Goal: Task Accomplishment & Management: Complete application form

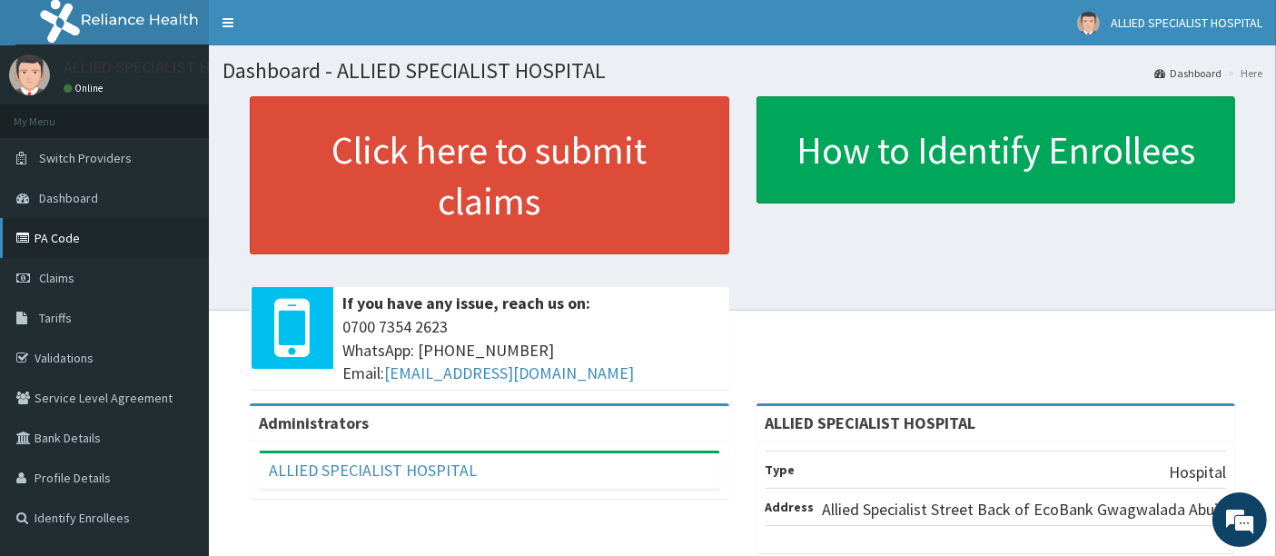
click at [81, 245] on link "PA Code" at bounding box center [104, 238] width 209 height 40
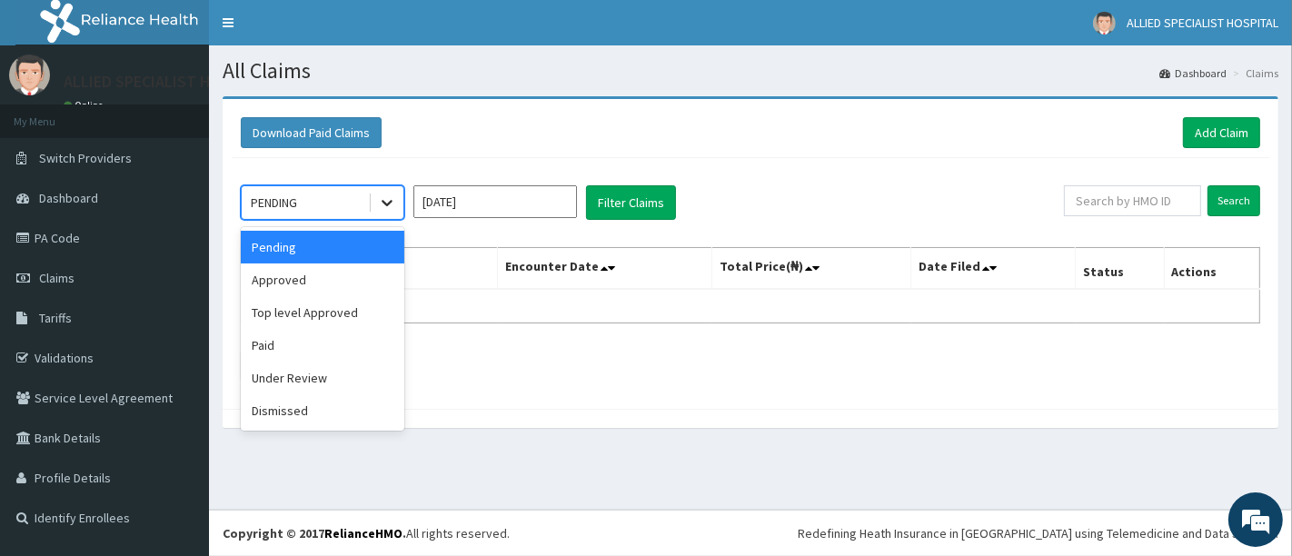
click at [391, 213] on div at bounding box center [387, 202] width 33 height 33
click at [283, 343] on div "Paid" at bounding box center [323, 345] width 164 height 33
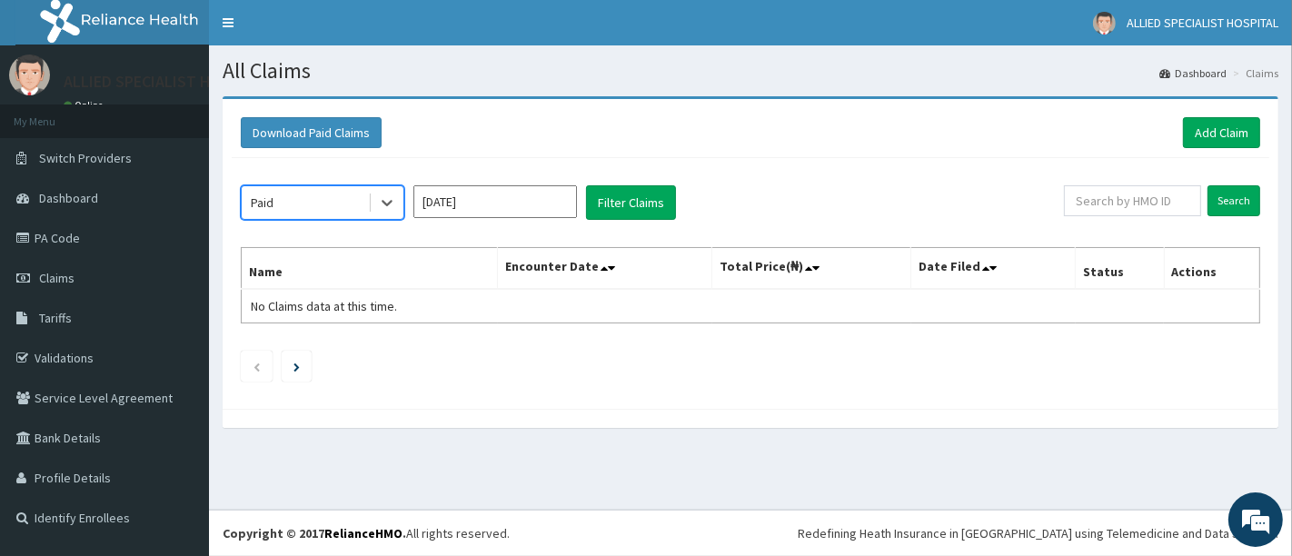
click at [615, 222] on div "option Paid, selected. Select is focused ,type to refine list, press Down to op…" at bounding box center [750, 279] width 1037 height 242
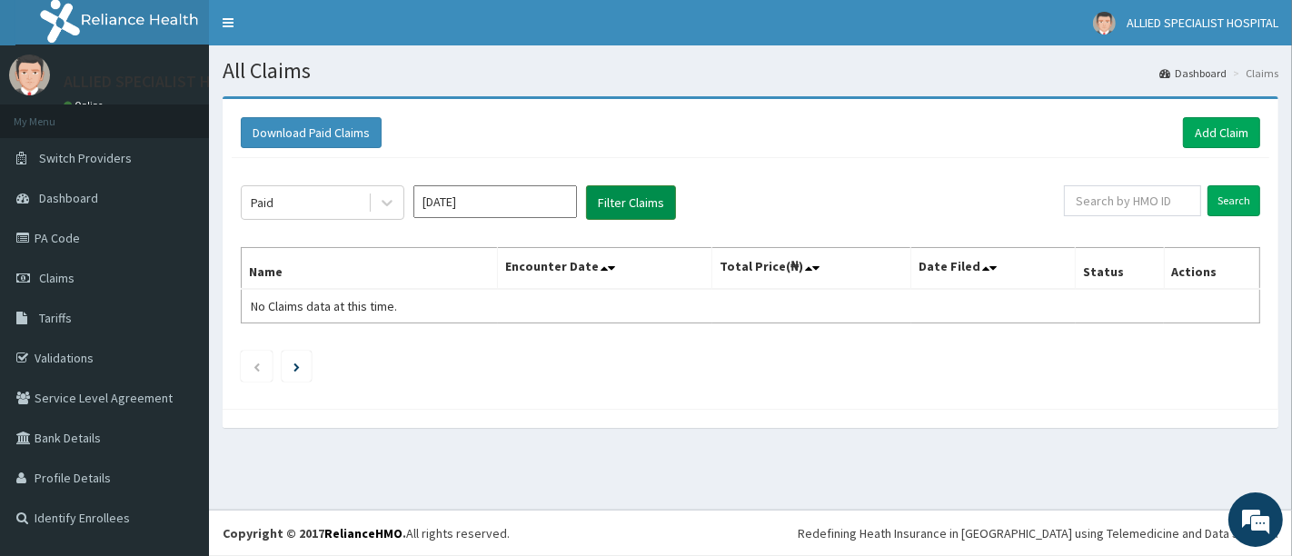
click at [618, 211] on button "Filter Claims" at bounding box center [631, 202] width 90 height 35
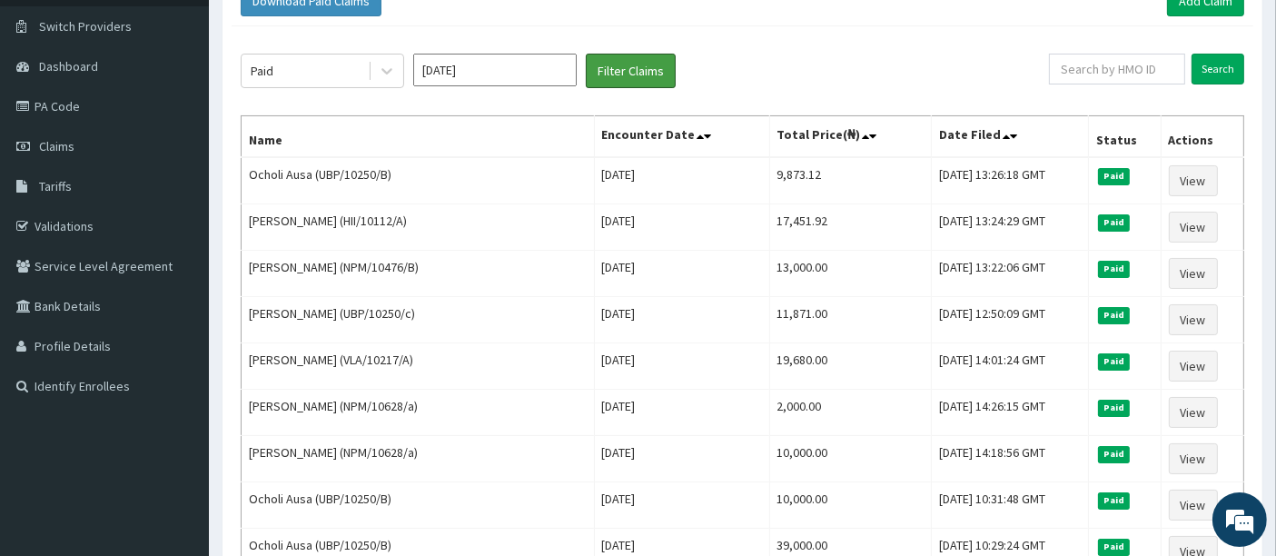
scroll to position [101, 0]
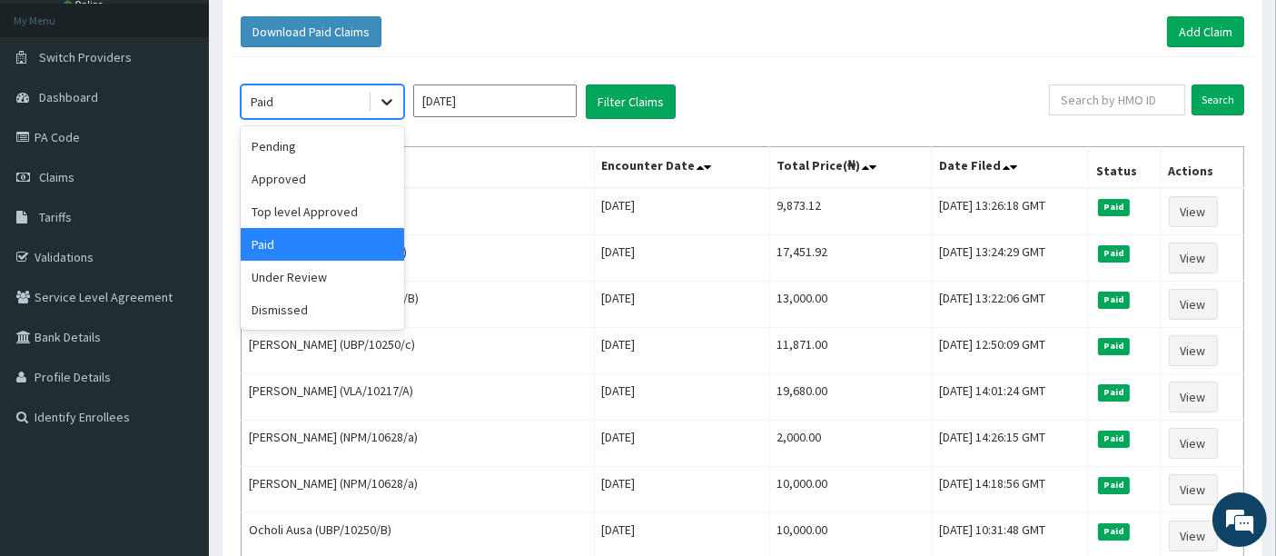
click at [379, 102] on icon at bounding box center [387, 102] width 18 height 18
click at [306, 177] on div "Approved" at bounding box center [323, 179] width 164 height 33
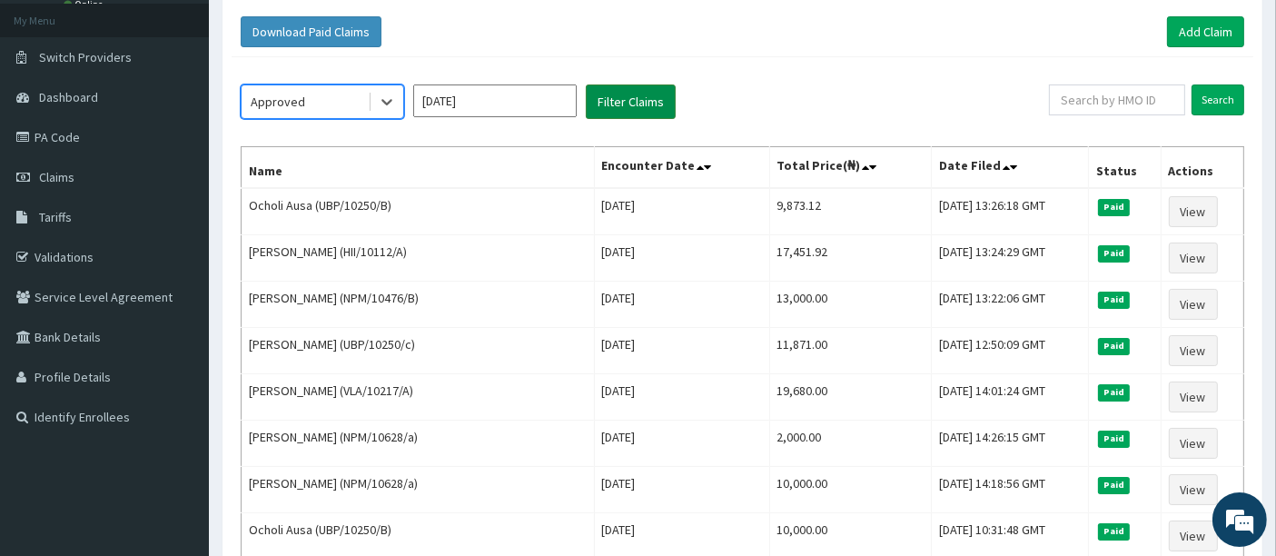
click at [612, 100] on button "Filter Claims" at bounding box center [631, 101] width 90 height 35
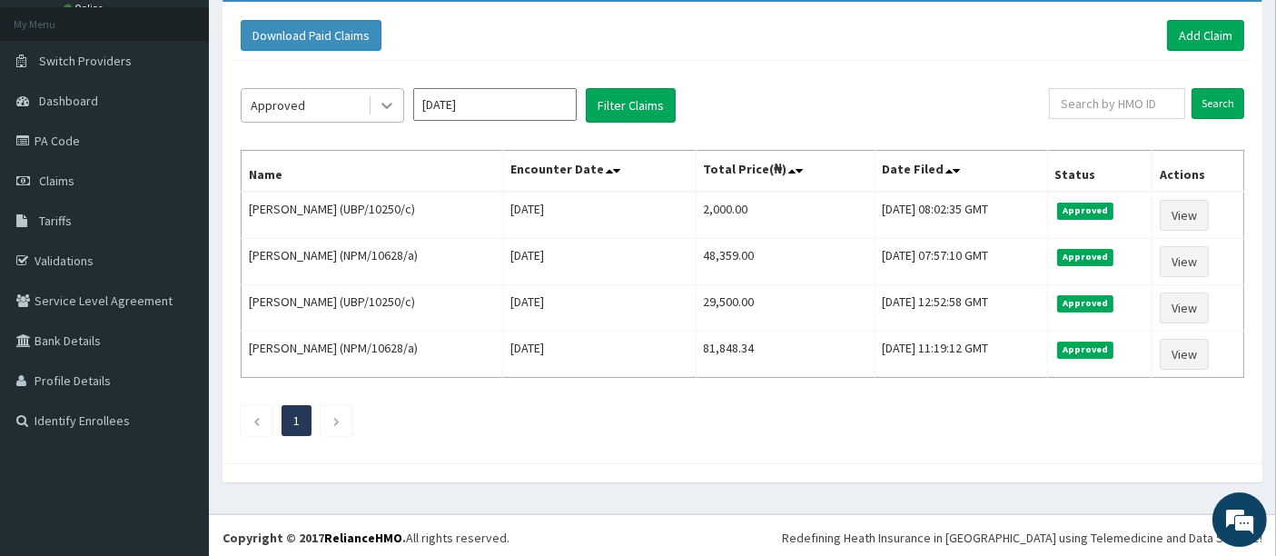
click at [392, 115] on div at bounding box center [387, 105] width 33 height 33
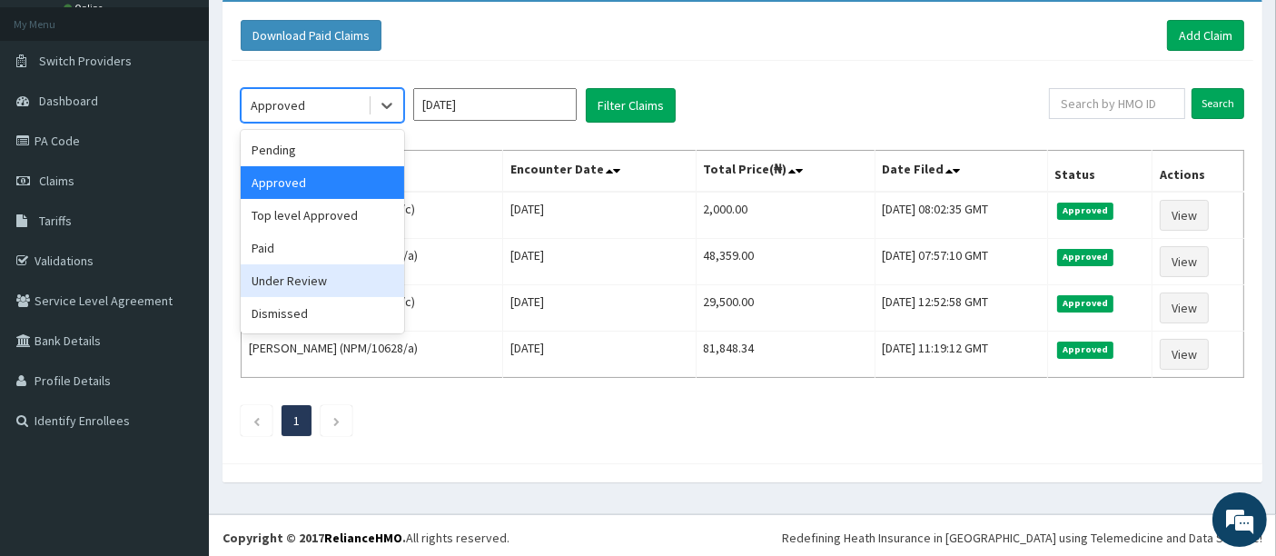
click at [288, 283] on div "Under Review" at bounding box center [323, 280] width 164 height 33
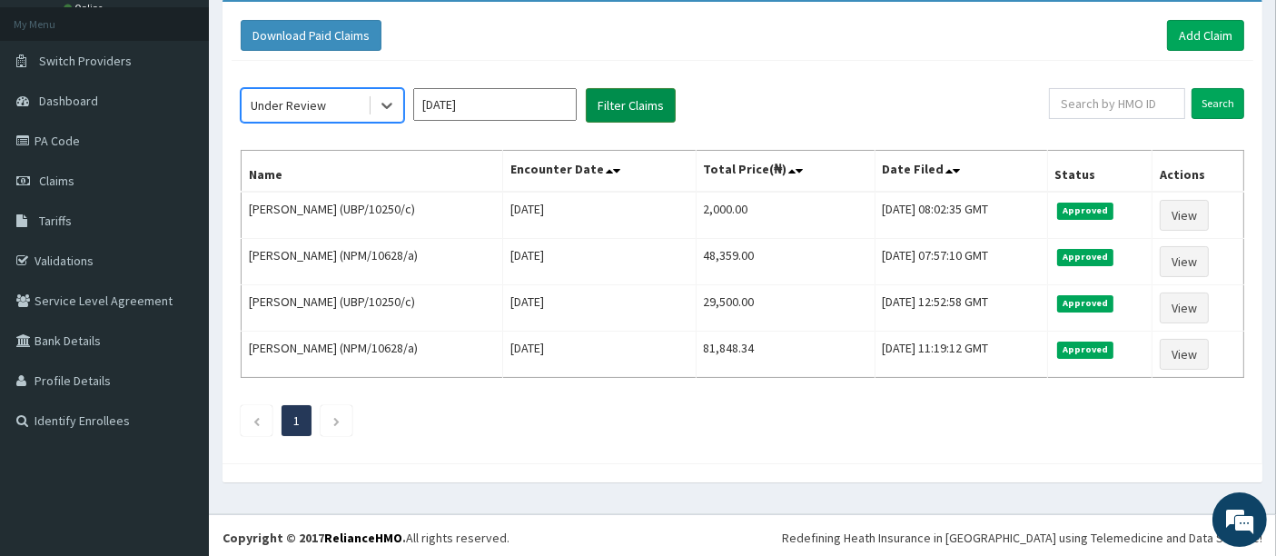
click at [602, 95] on button "Filter Claims" at bounding box center [631, 105] width 90 height 35
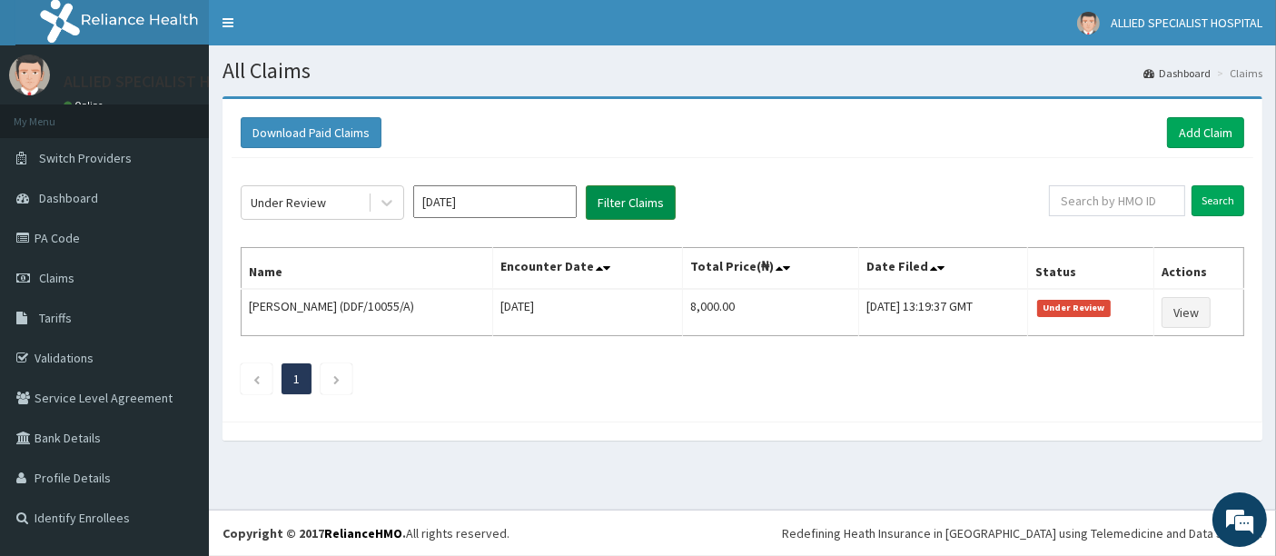
scroll to position [0, 0]
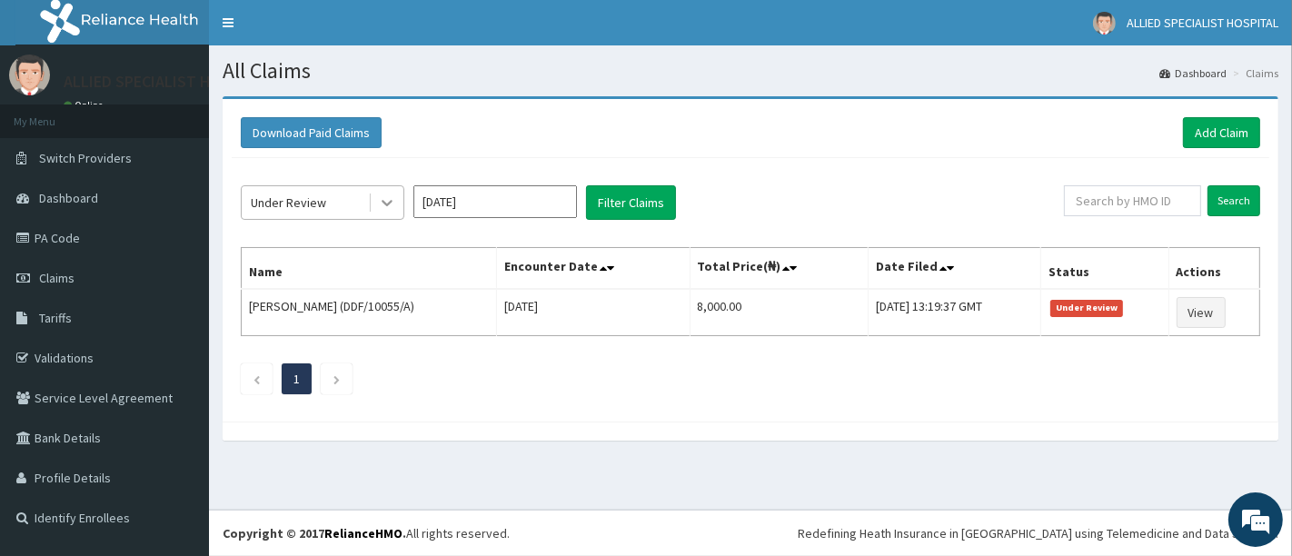
click at [379, 204] on icon at bounding box center [387, 202] width 18 height 18
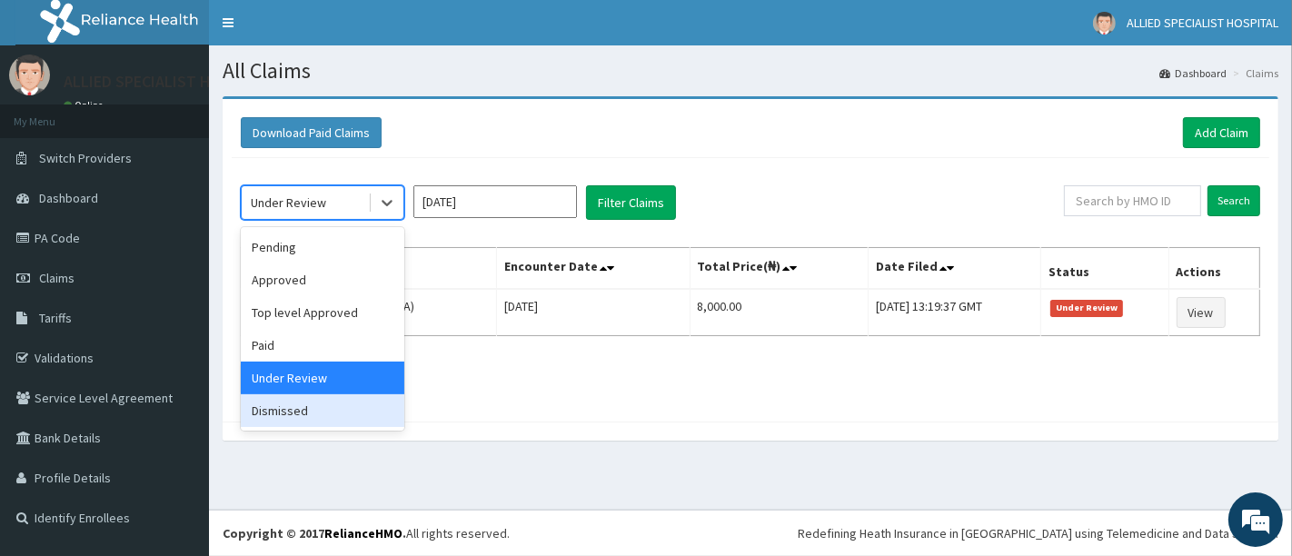
click at [267, 415] on div "Dismissed" at bounding box center [323, 410] width 164 height 33
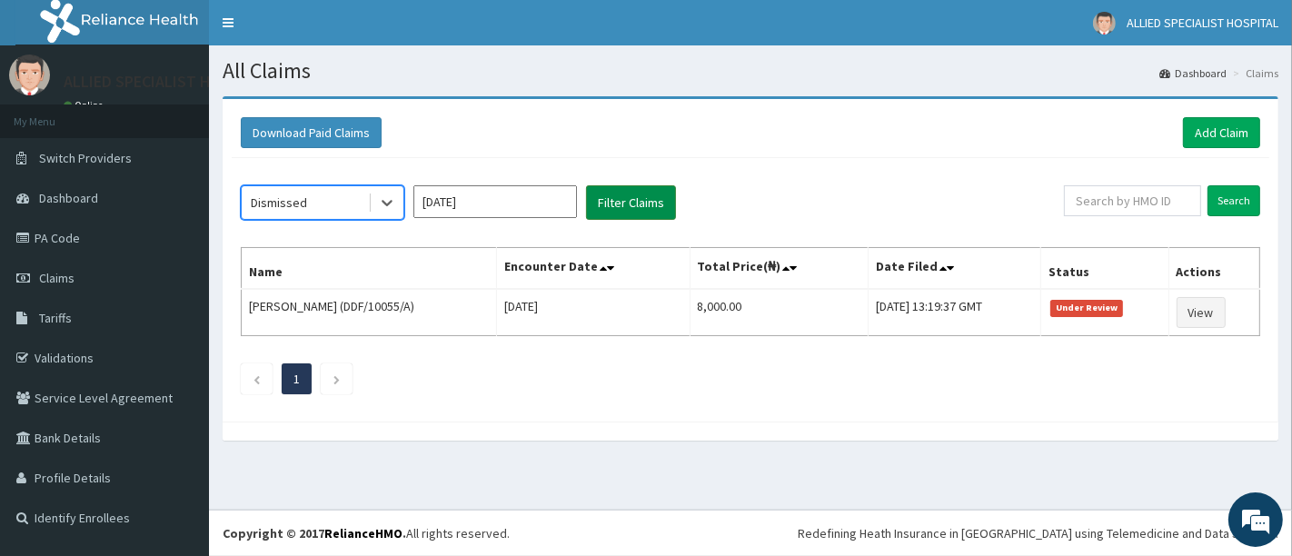
click at [656, 193] on button "Filter Claims" at bounding box center [631, 202] width 90 height 35
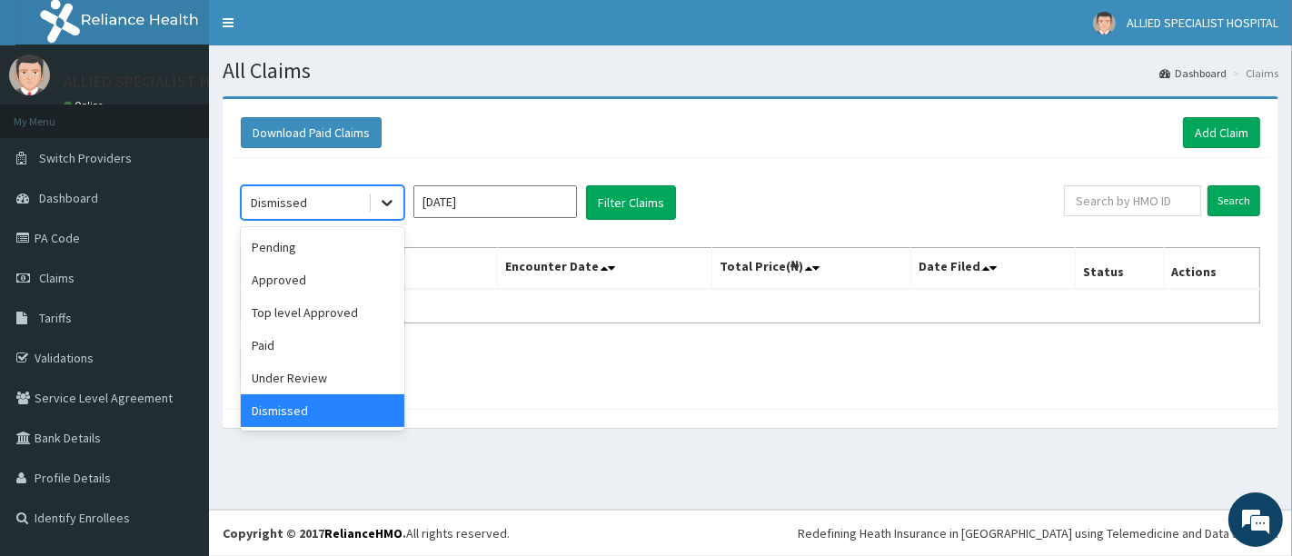
click at [392, 205] on icon at bounding box center [387, 202] width 18 height 18
click at [337, 310] on div "Top level Approved" at bounding box center [323, 312] width 164 height 33
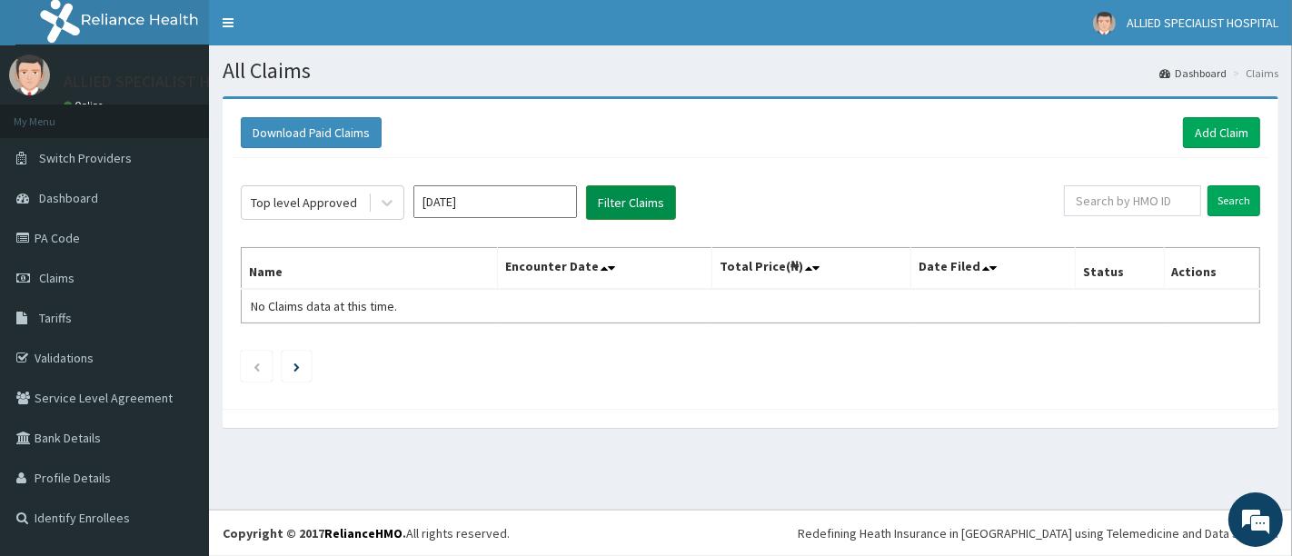
click at [610, 193] on button "Filter Claims" at bounding box center [631, 202] width 90 height 35
click at [372, 212] on div at bounding box center [387, 202] width 33 height 33
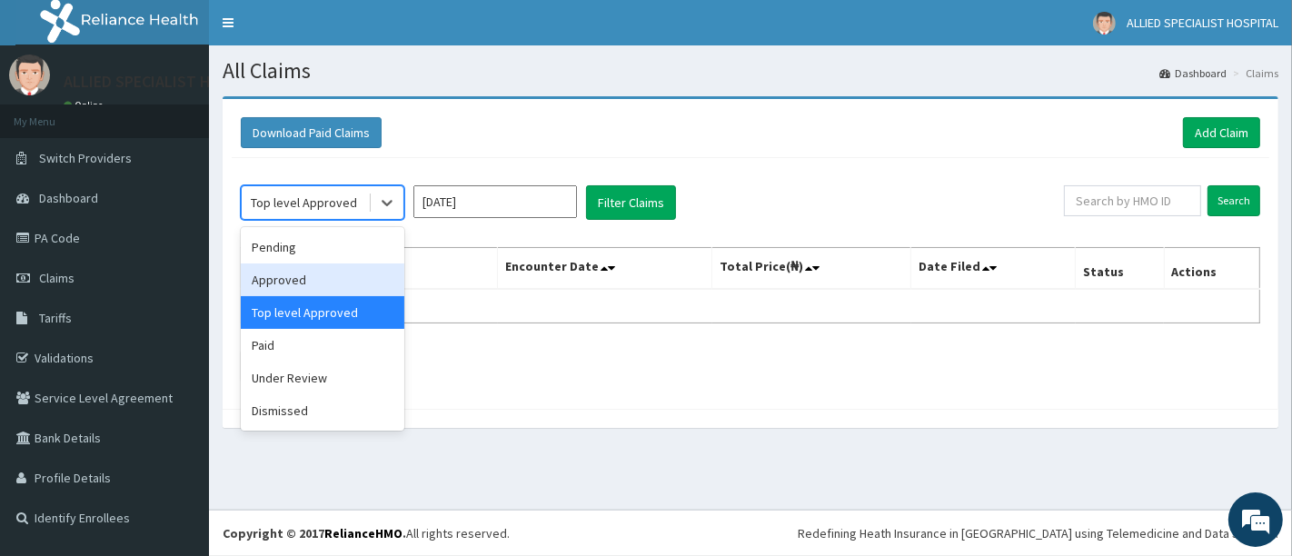
click at [309, 276] on div "Approved" at bounding box center [323, 279] width 164 height 33
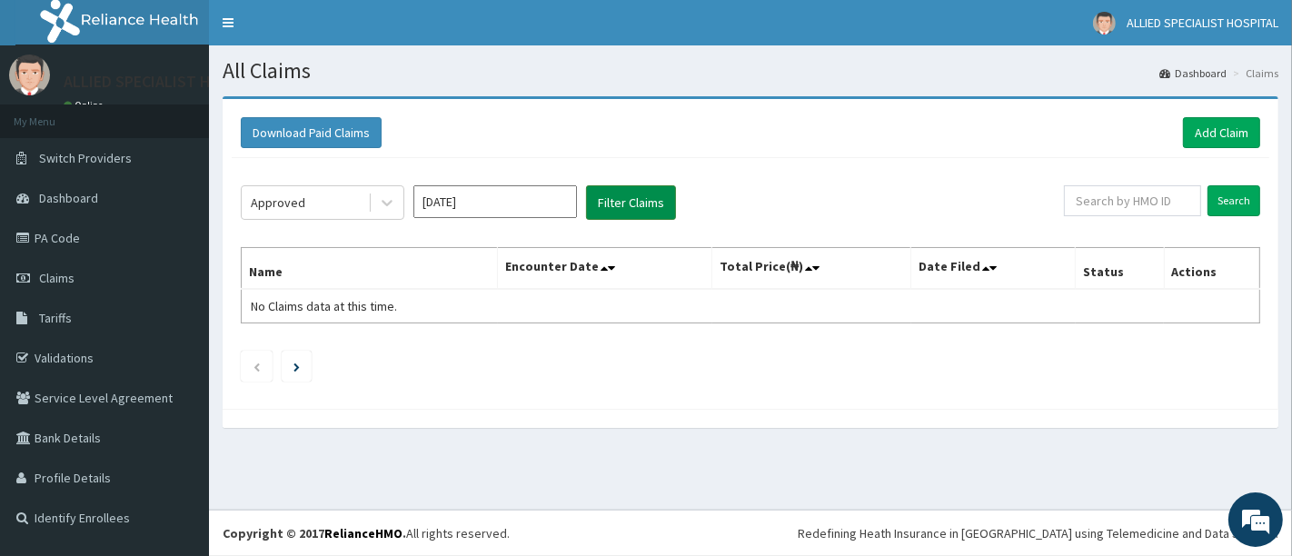
click at [620, 210] on button "Filter Claims" at bounding box center [631, 202] width 90 height 35
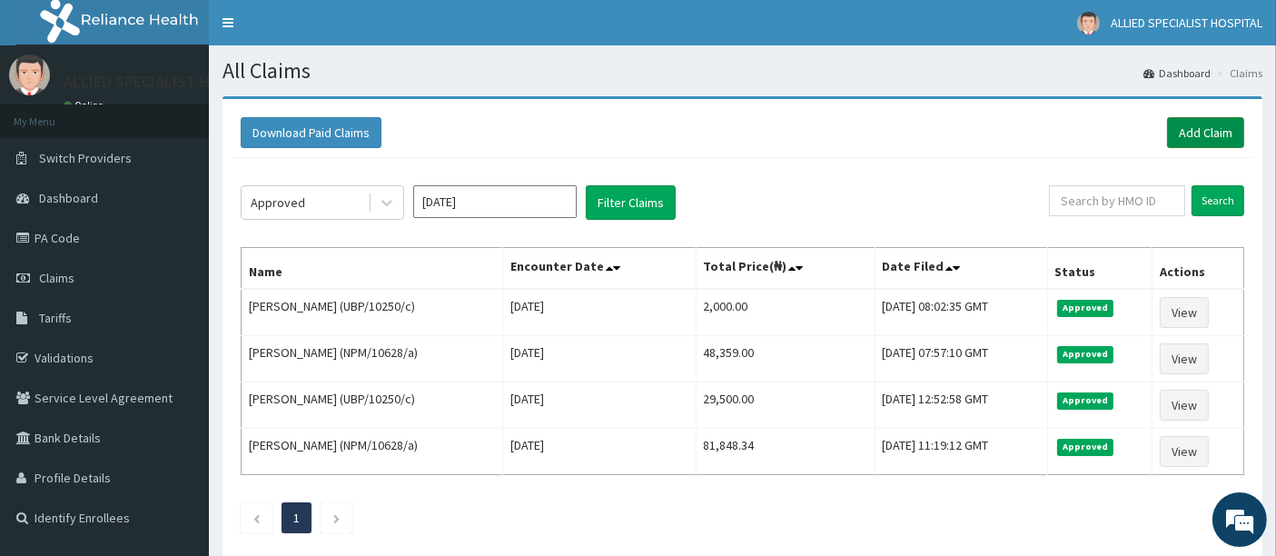
click at [1206, 141] on link "Add Claim" at bounding box center [1205, 132] width 77 height 31
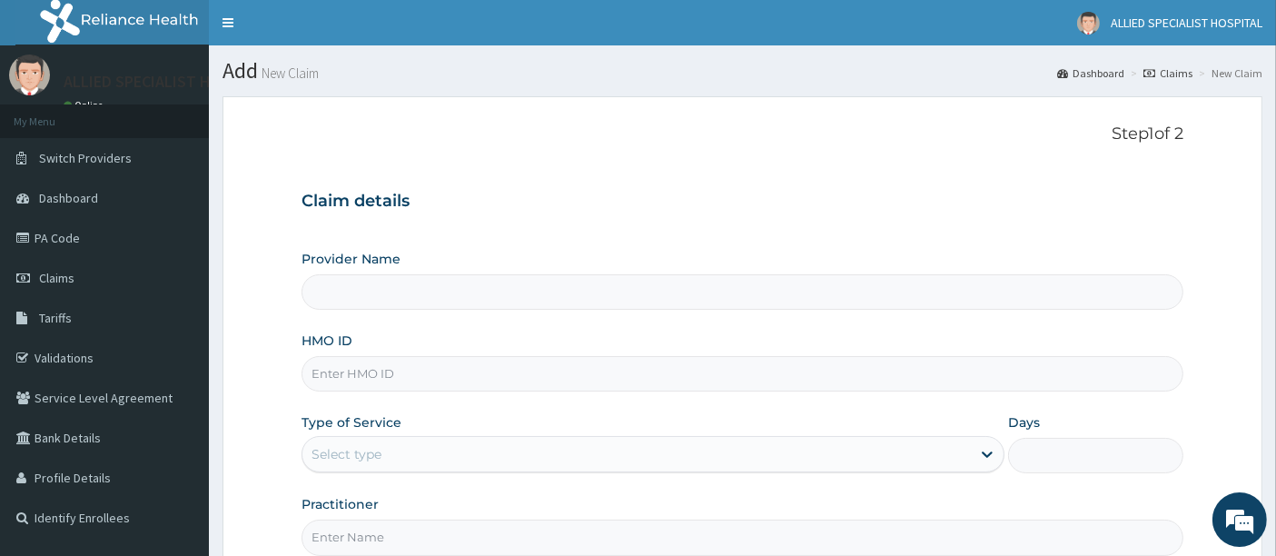
paste input "RSF/10014/A"
type input "RSF/10014/A"
type input "ALLIED SPECIALIST HOSPITAL"
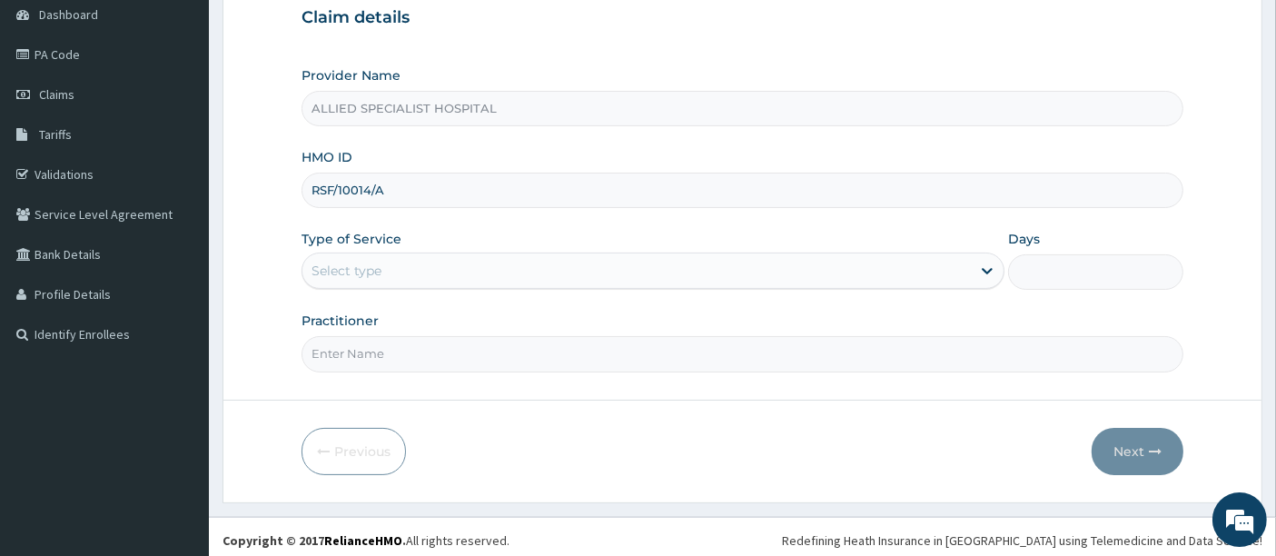
scroll to position [186, 0]
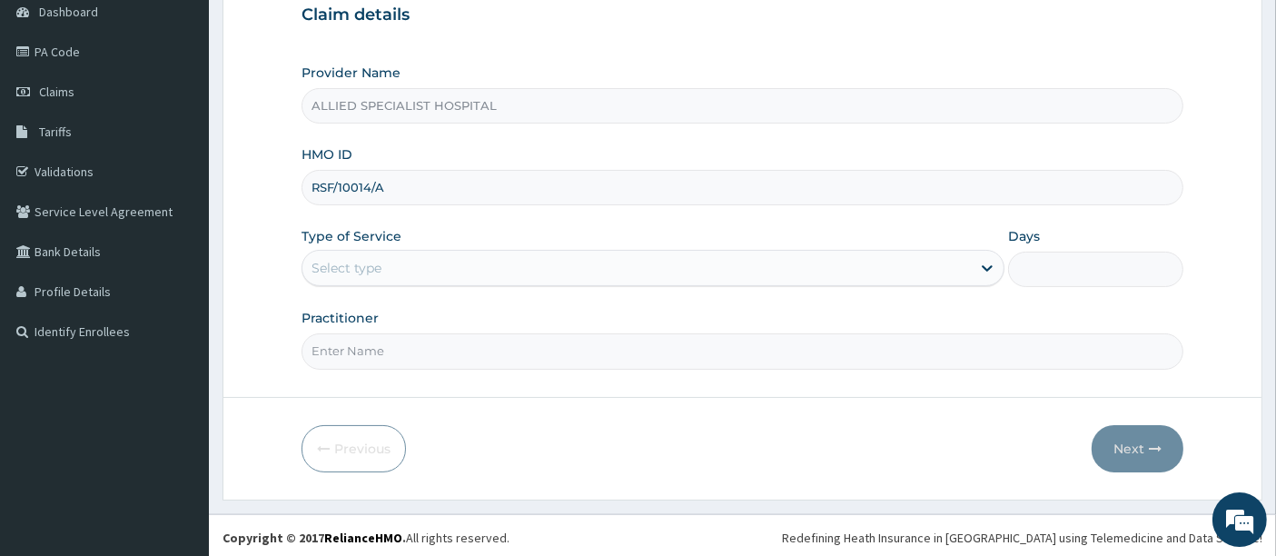
type input "RSF/10014/A"
click at [588, 263] on div "Select type" at bounding box center [637, 267] width 669 height 29
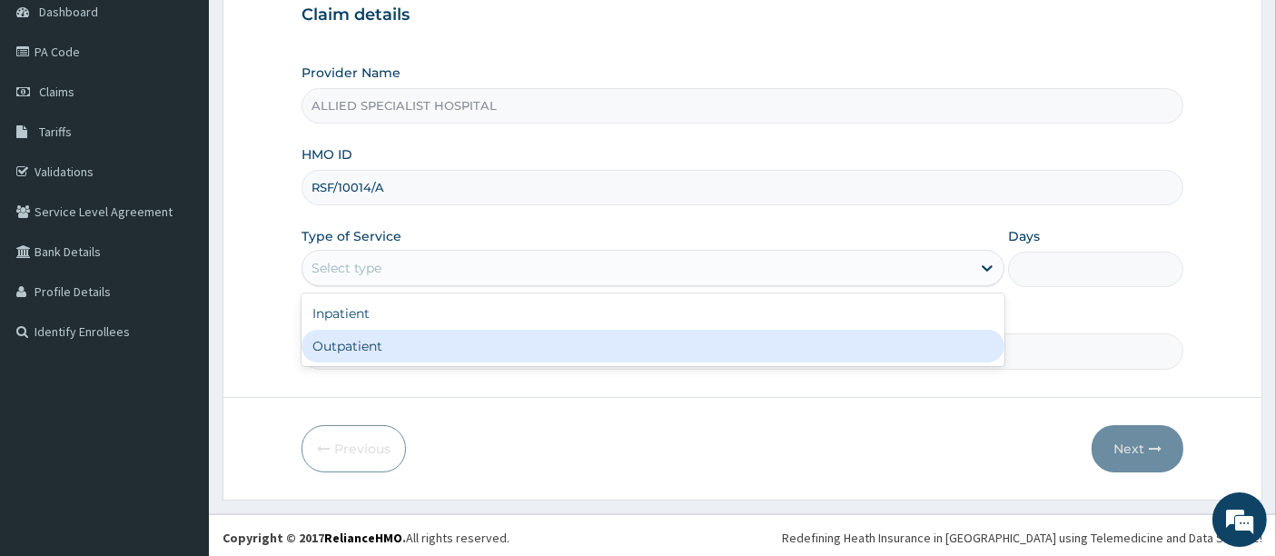
drag, startPoint x: 537, startPoint y: 343, endPoint x: 566, endPoint y: 345, distance: 29.1
click at [542, 345] on div "Outpatient" at bounding box center [653, 346] width 703 height 33
type input "1"
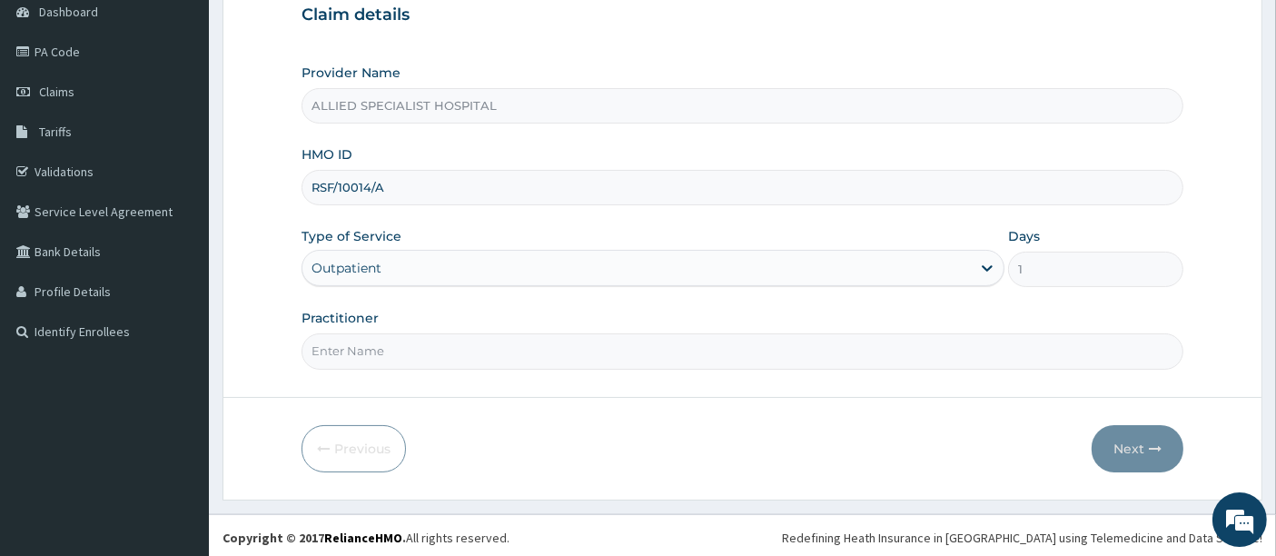
click at [696, 343] on input "Practitioner" at bounding box center [743, 350] width 883 height 35
type input "d"
type input "DR AISHA"
click at [1122, 427] on button "Next" at bounding box center [1138, 448] width 92 height 47
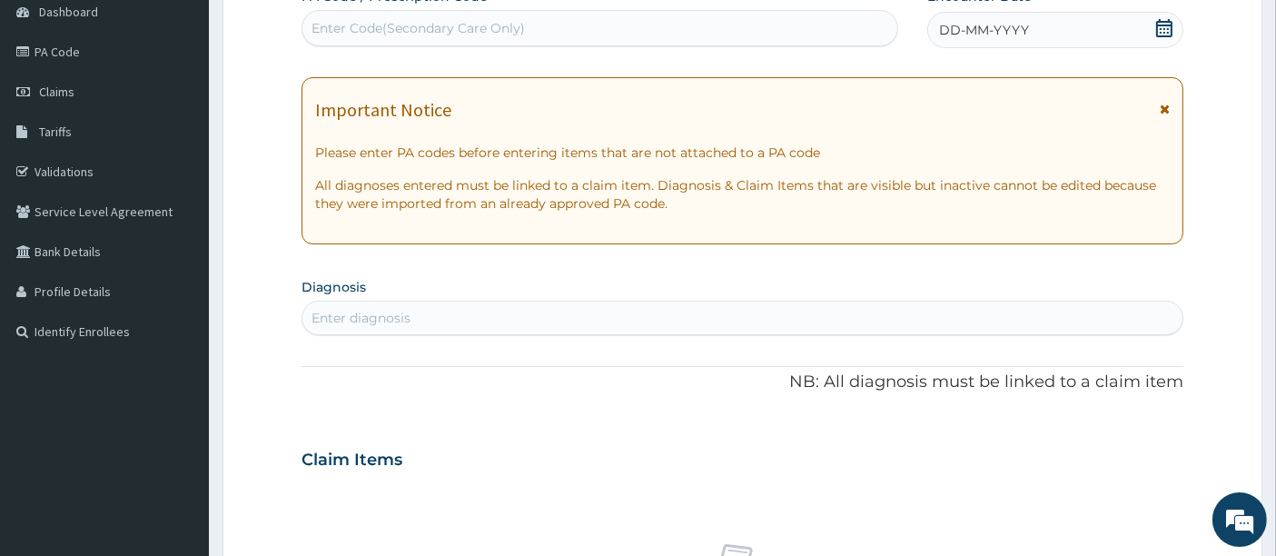
click at [451, 35] on div "Enter Code(Secondary Care Only)" at bounding box center [418, 28] width 213 height 18
paste input "PA/011487"
type input "PA/011487"
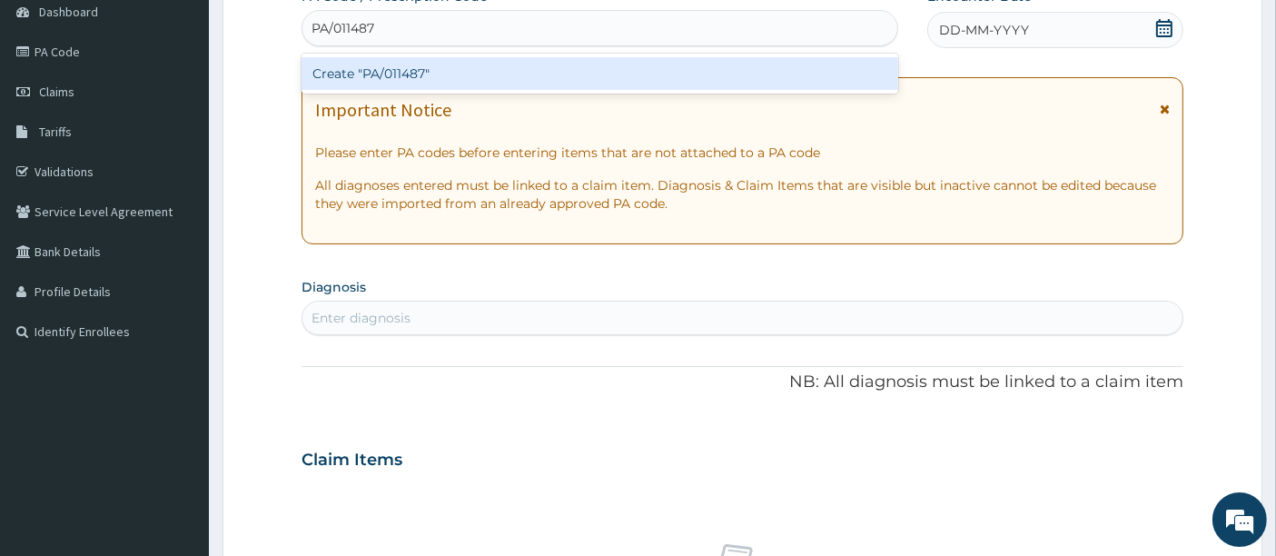
click at [458, 62] on div "Create "PA/011487"" at bounding box center [601, 73] width 598 height 33
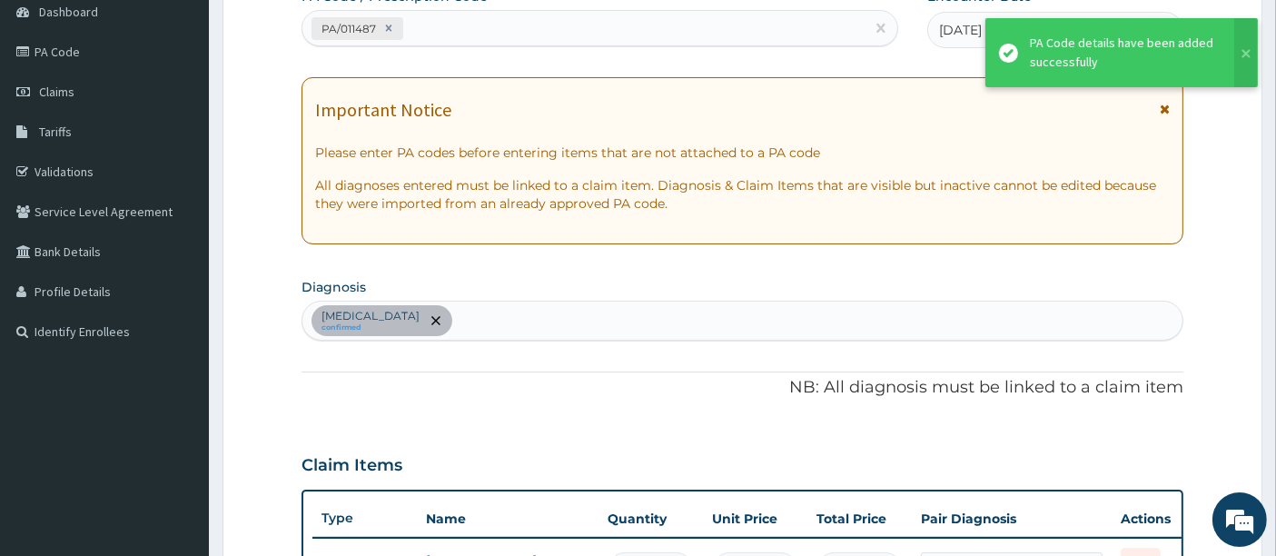
scroll to position [600, 0]
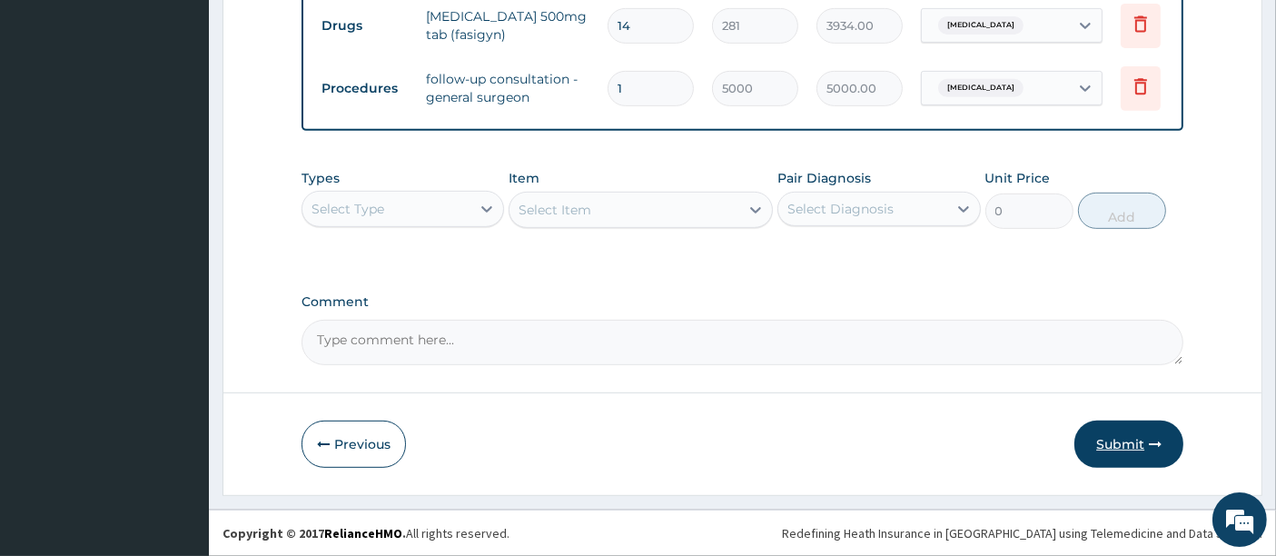
click at [1145, 434] on button "Submit" at bounding box center [1129, 444] width 109 height 47
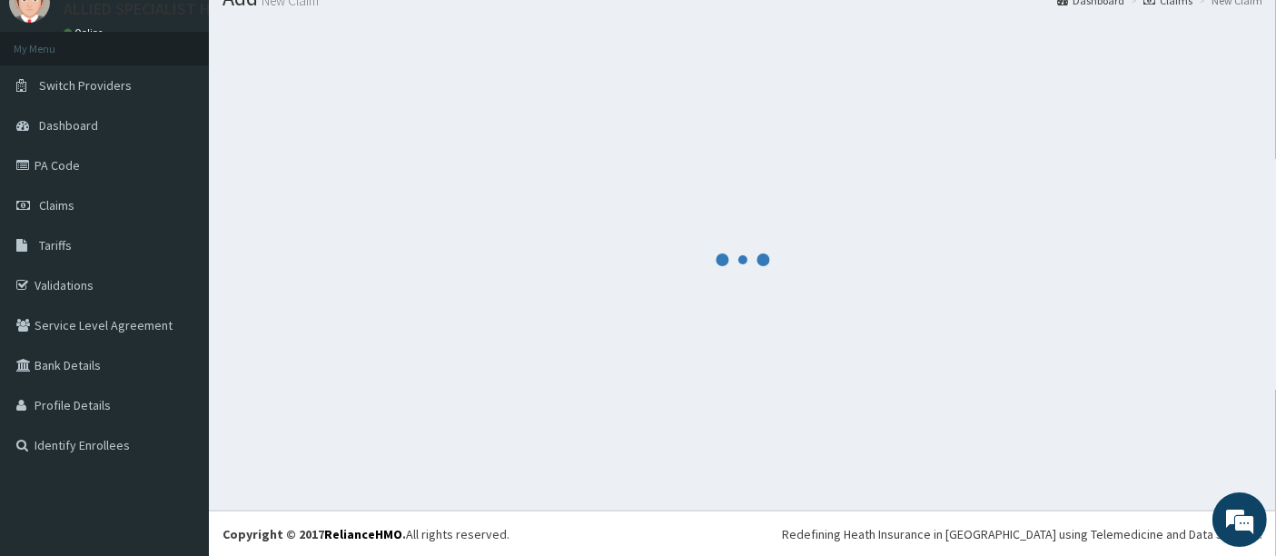
scroll to position [804, 0]
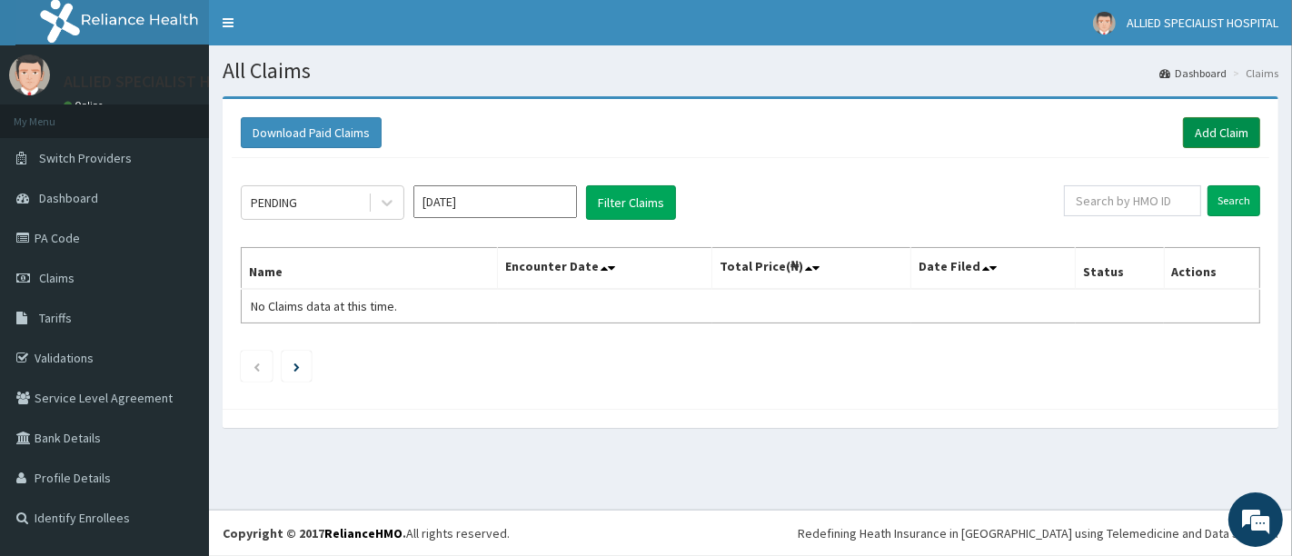
click at [1219, 135] on link "Add Claim" at bounding box center [1221, 132] width 77 height 31
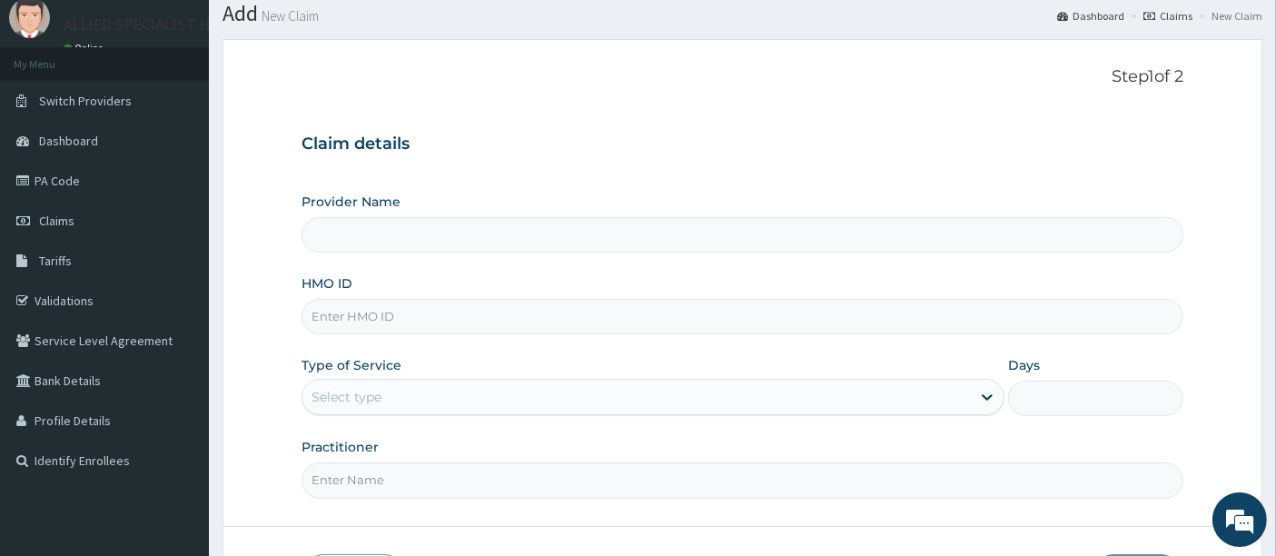
scroll to position [101, 0]
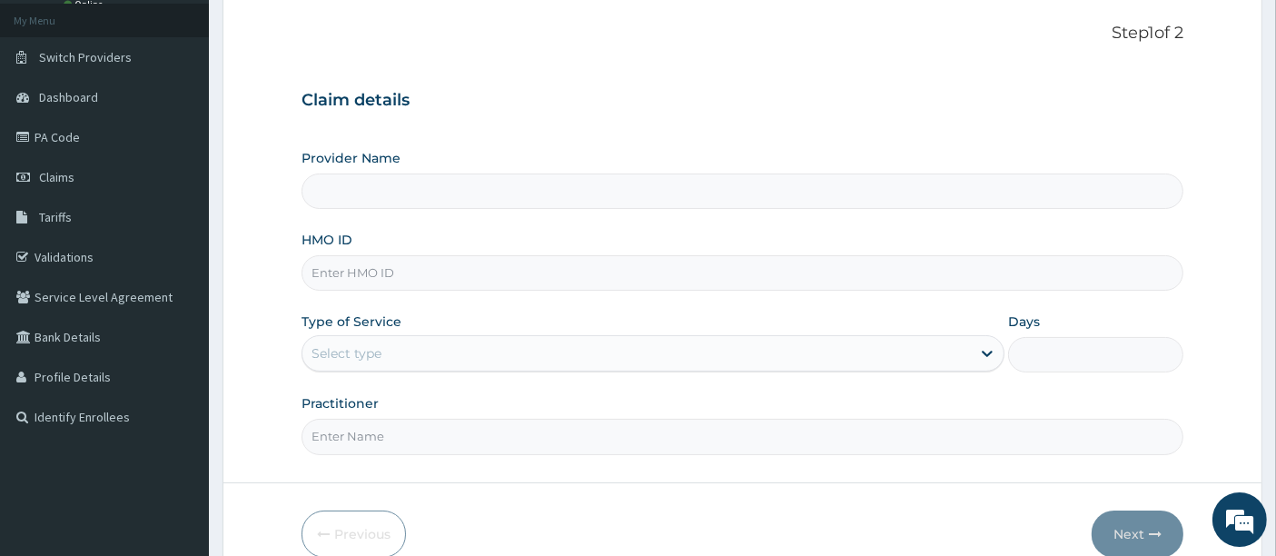
type input "ALLIED SPECIALIST HOSPITAL"
paste input "UBP/10250/B"
click at [342, 279] on input "UBP/10250/B" at bounding box center [743, 272] width 883 height 35
type input "UBP/10250/B"
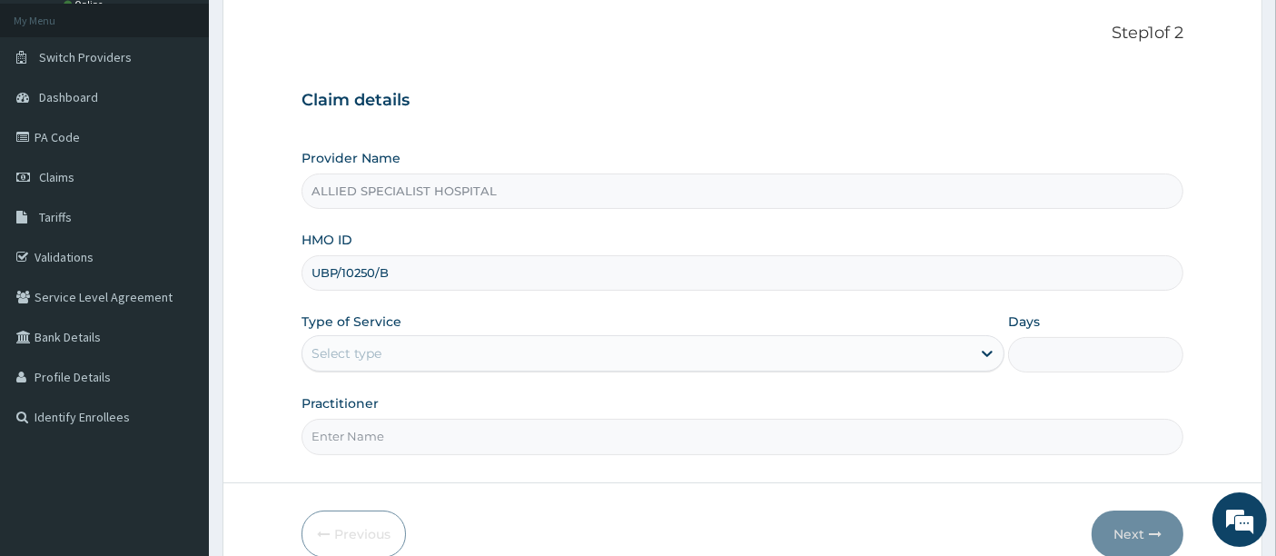
click at [442, 364] on div "Select type" at bounding box center [637, 353] width 669 height 29
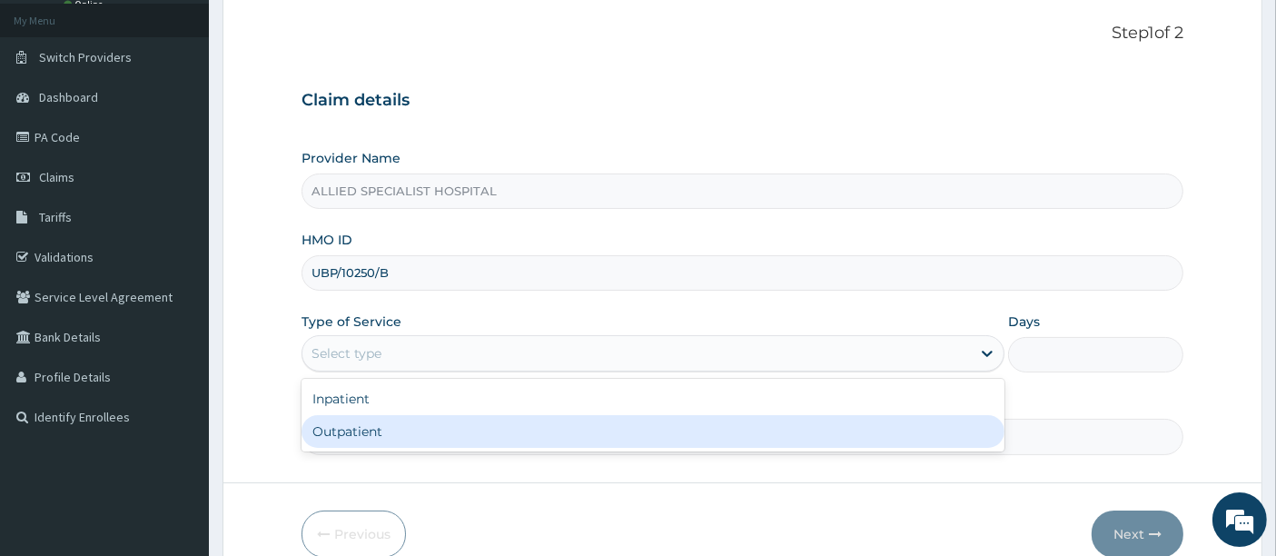
click at [410, 426] on div "Outpatient" at bounding box center [653, 431] width 703 height 33
type input "1"
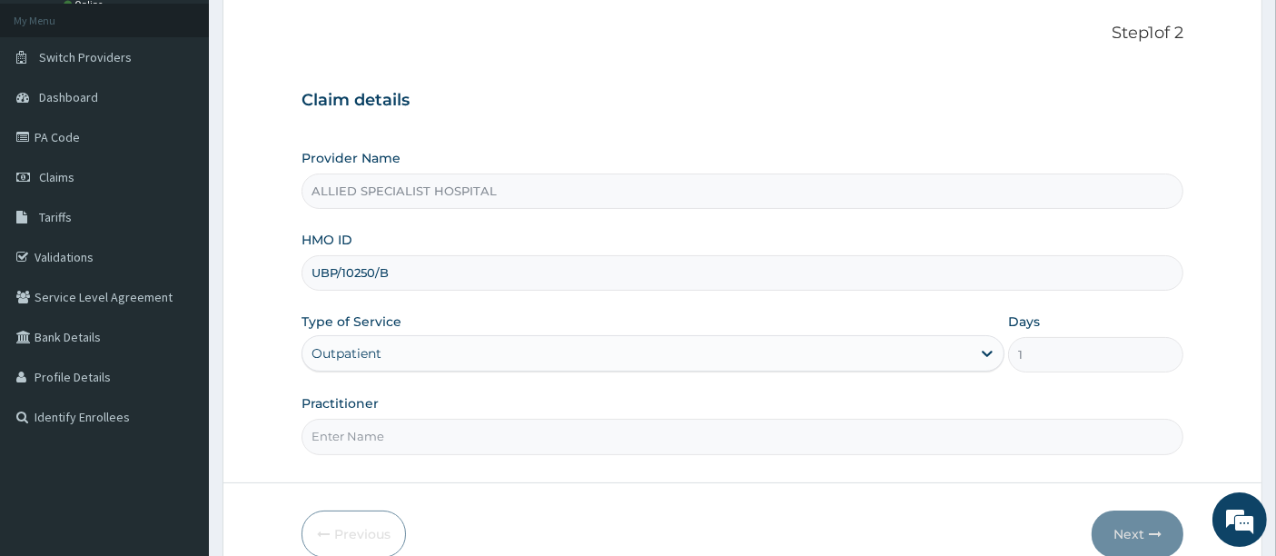
click at [410, 425] on input "Practitioner" at bounding box center [743, 436] width 883 height 35
type input "DR SAM"
click at [1126, 517] on button "Next" at bounding box center [1138, 534] width 92 height 47
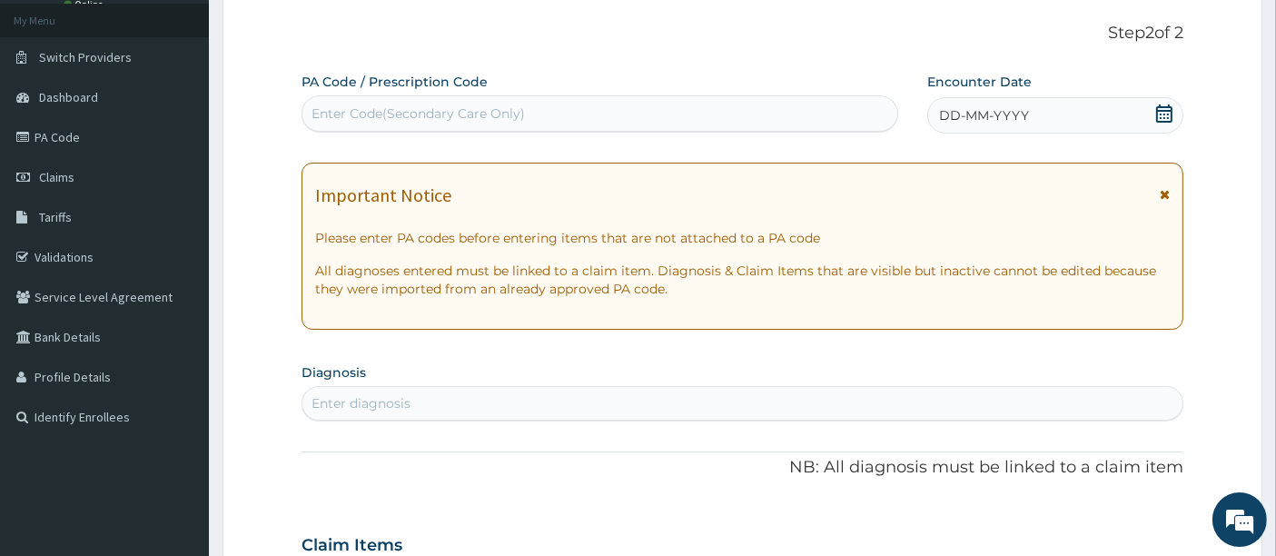
click at [552, 129] on div "Enter Code(Secondary Care Only)" at bounding box center [601, 113] width 598 height 36
paste input "PA/055E1C"
type input "PA/055E1C"
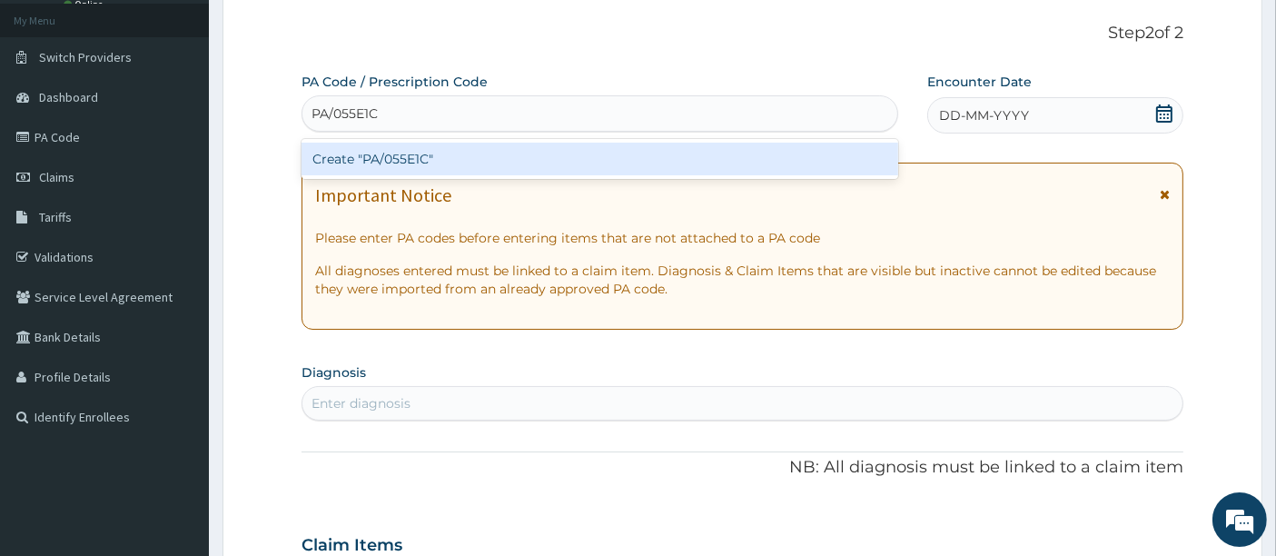
click at [554, 144] on div "Create "PA/055E1C"" at bounding box center [601, 159] width 598 height 33
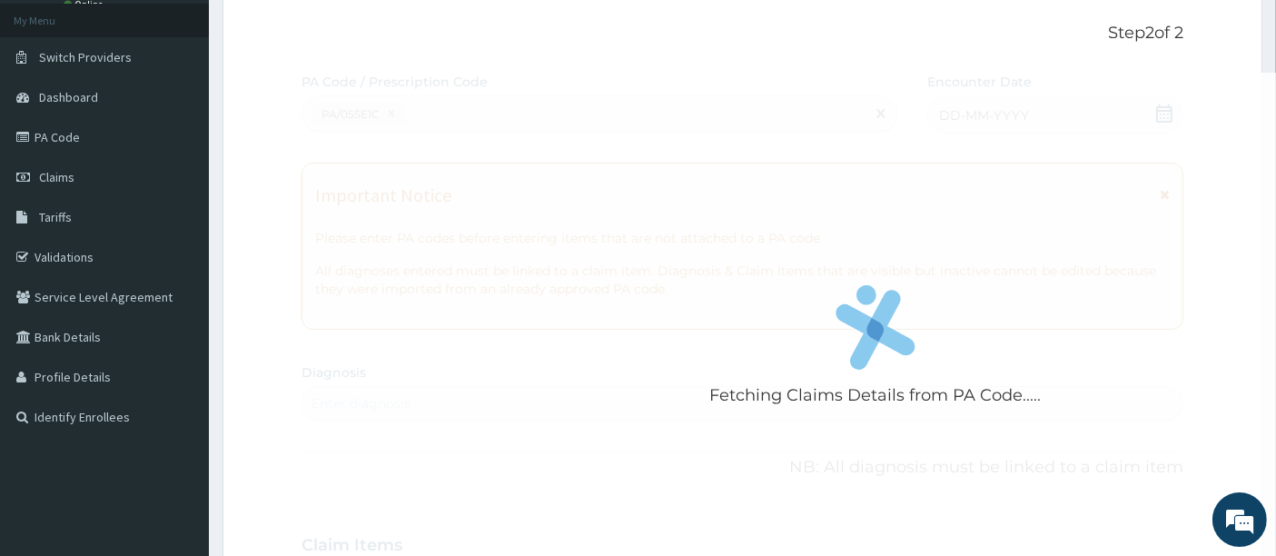
scroll to position [474, 0]
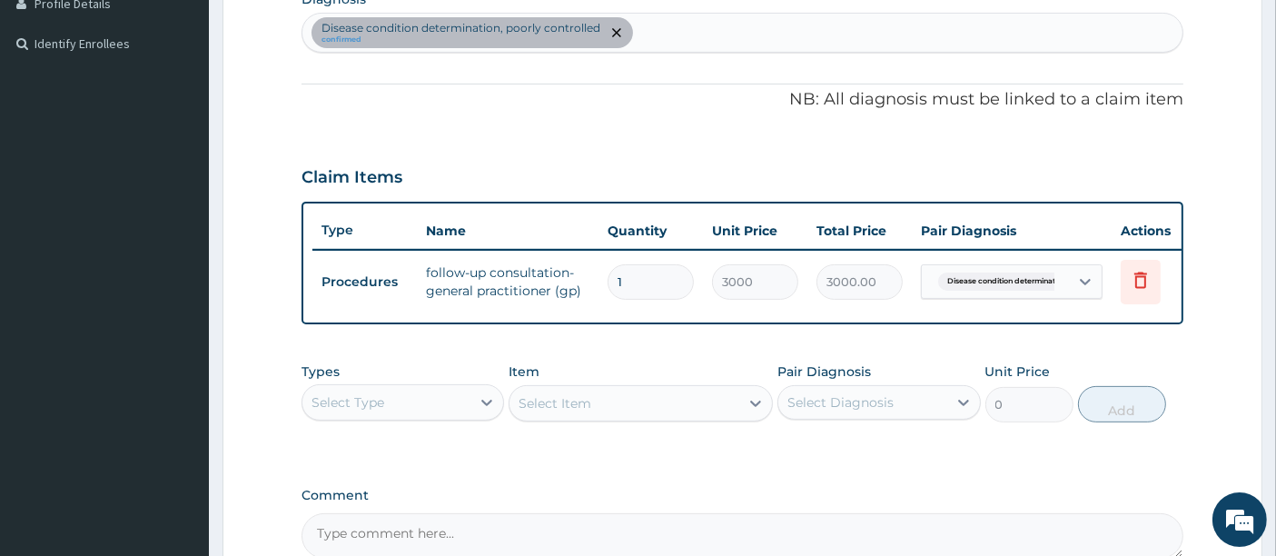
click at [1106, 214] on th "Pair Diagnosis" at bounding box center [1012, 231] width 200 height 36
click at [1086, 279] on icon at bounding box center [1085, 282] width 11 height 6
click at [1084, 175] on div "Claim Items" at bounding box center [743, 173] width 883 height 47
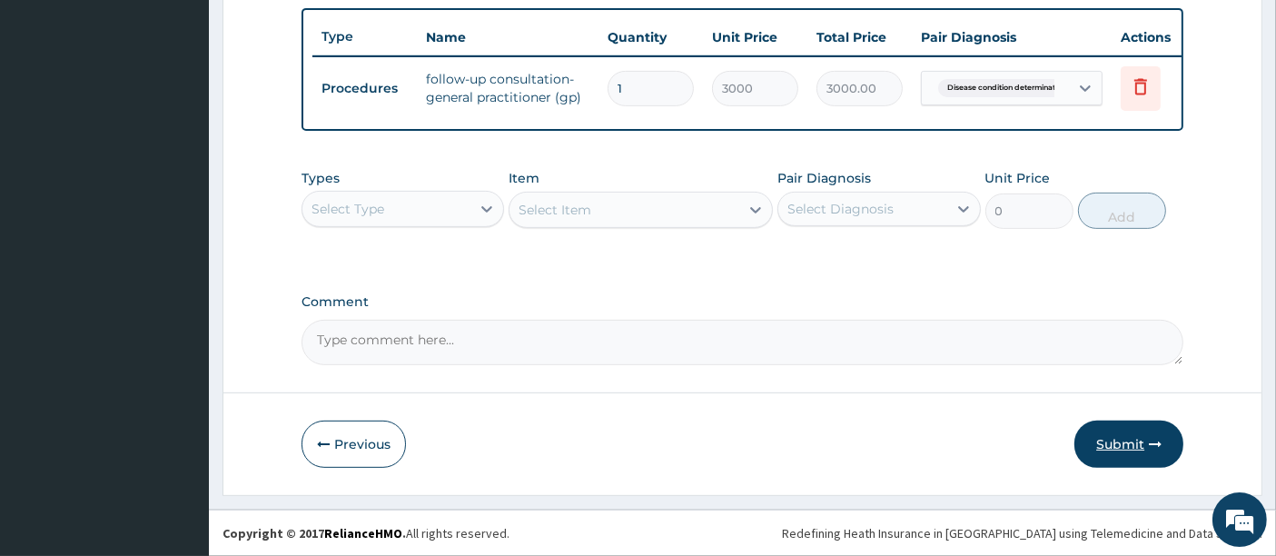
click at [1155, 457] on button "Submit" at bounding box center [1129, 444] width 109 height 47
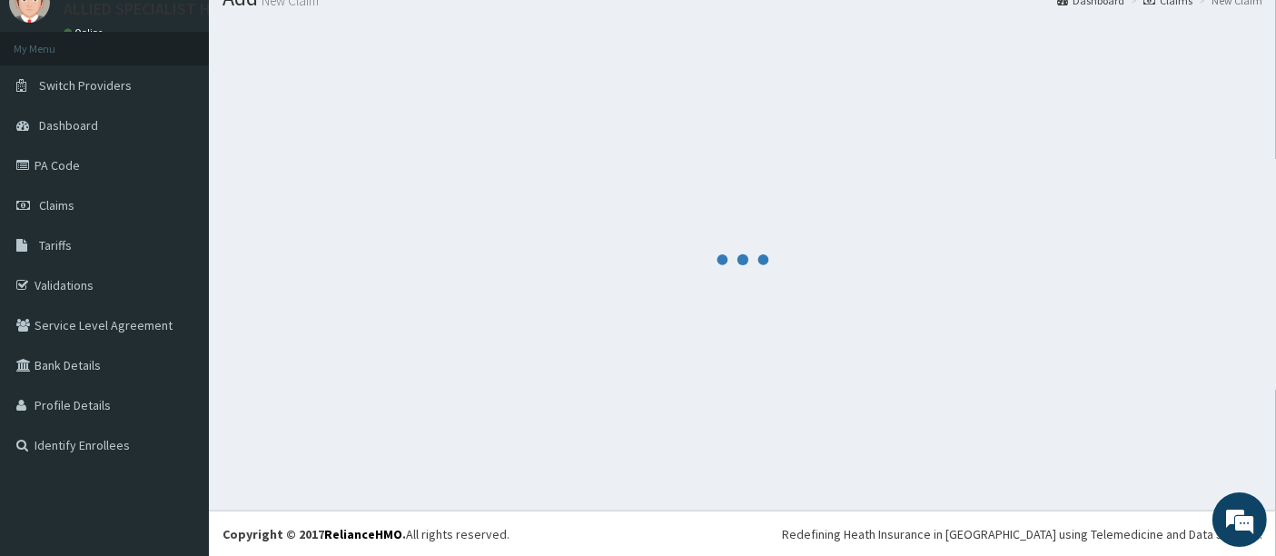
scroll to position [677, 0]
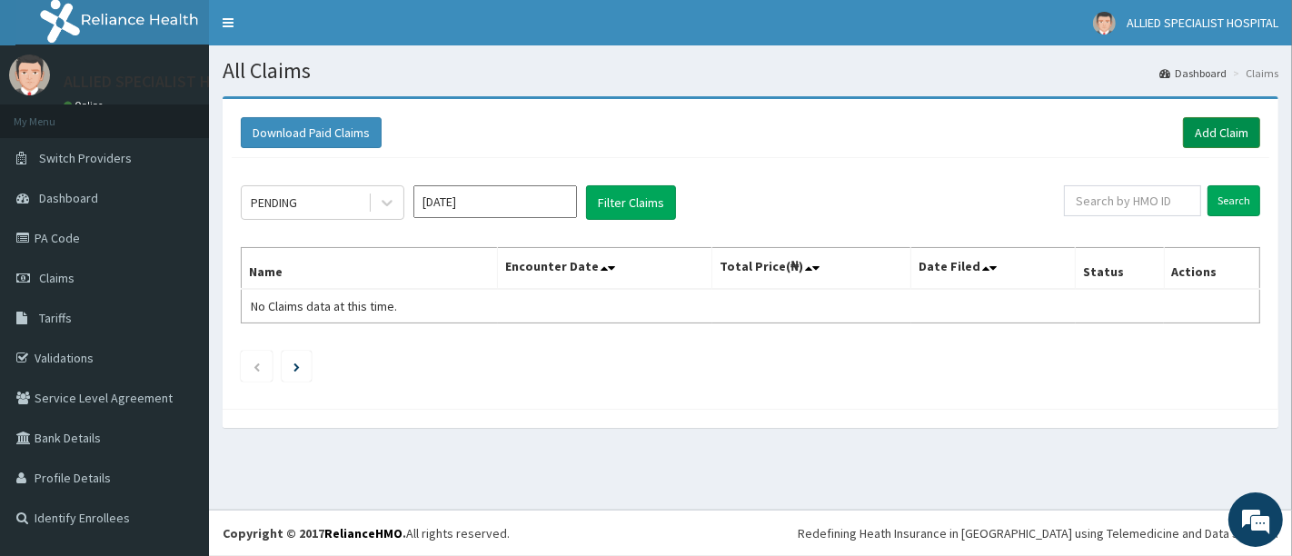
click at [1222, 123] on link "Add Claim" at bounding box center [1221, 132] width 77 height 31
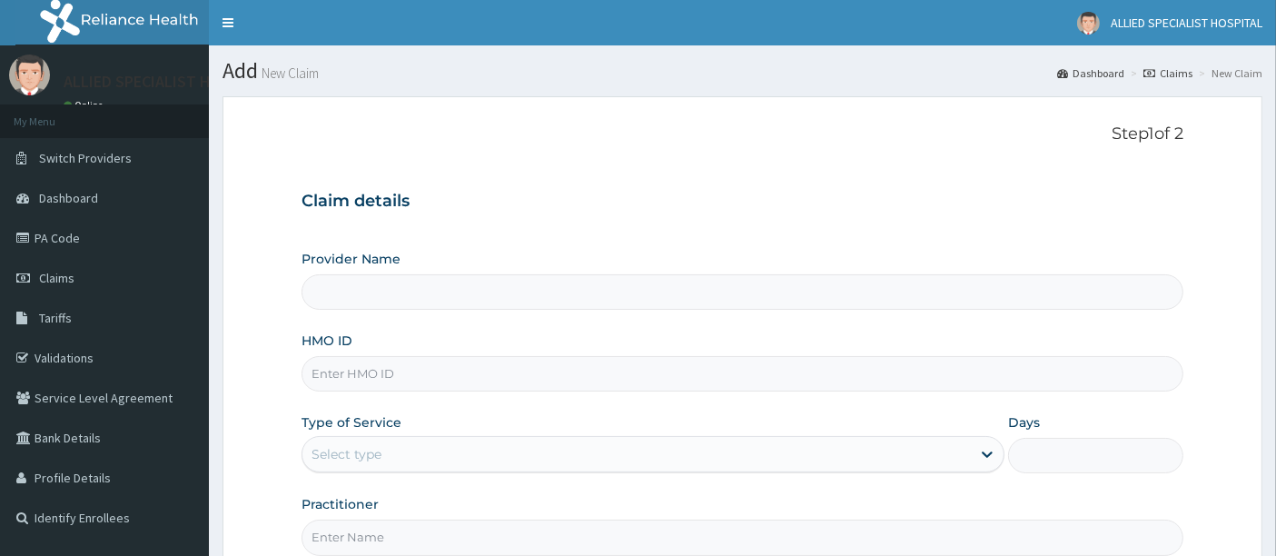
click at [546, 377] on input "HMO ID" at bounding box center [743, 373] width 883 height 35
type input "ALLIED SPECIALIST HOSPITAL"
paste input "HBG/10003/A"
click at [343, 380] on input "HBG/10003/A" at bounding box center [743, 373] width 883 height 35
type input "HBG/10003/A"
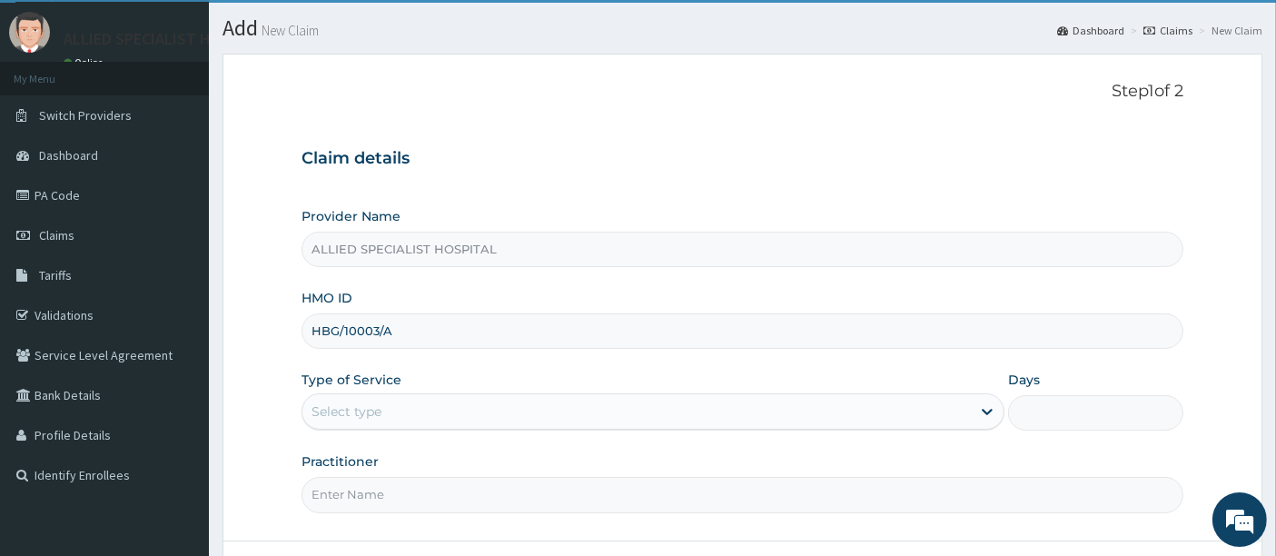
scroll to position [101, 0]
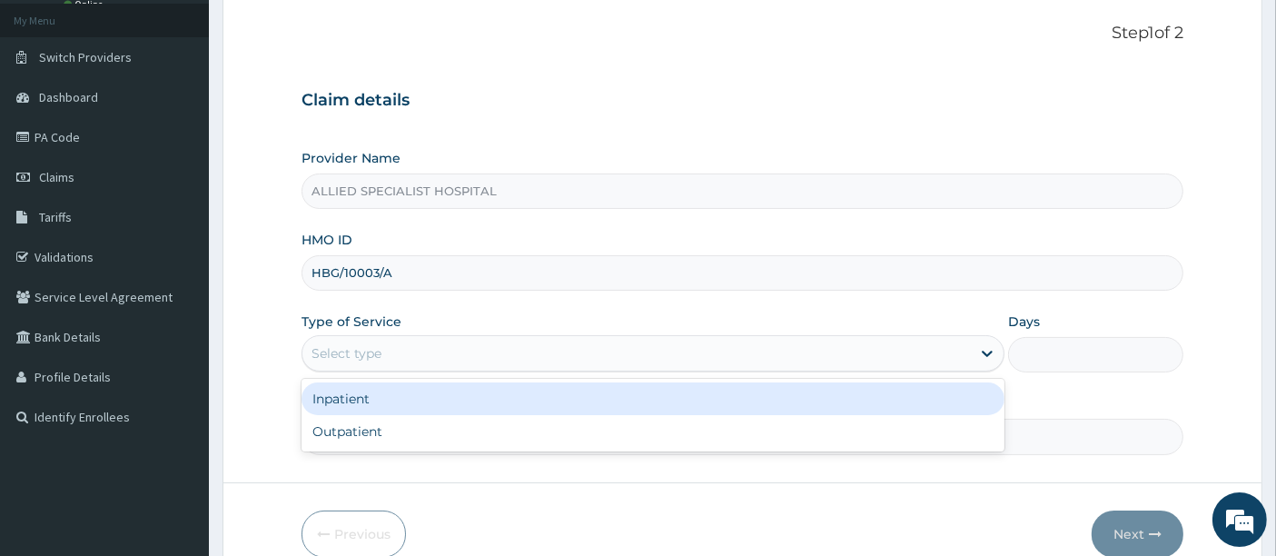
click at [586, 362] on div "Select type" at bounding box center [637, 353] width 669 height 29
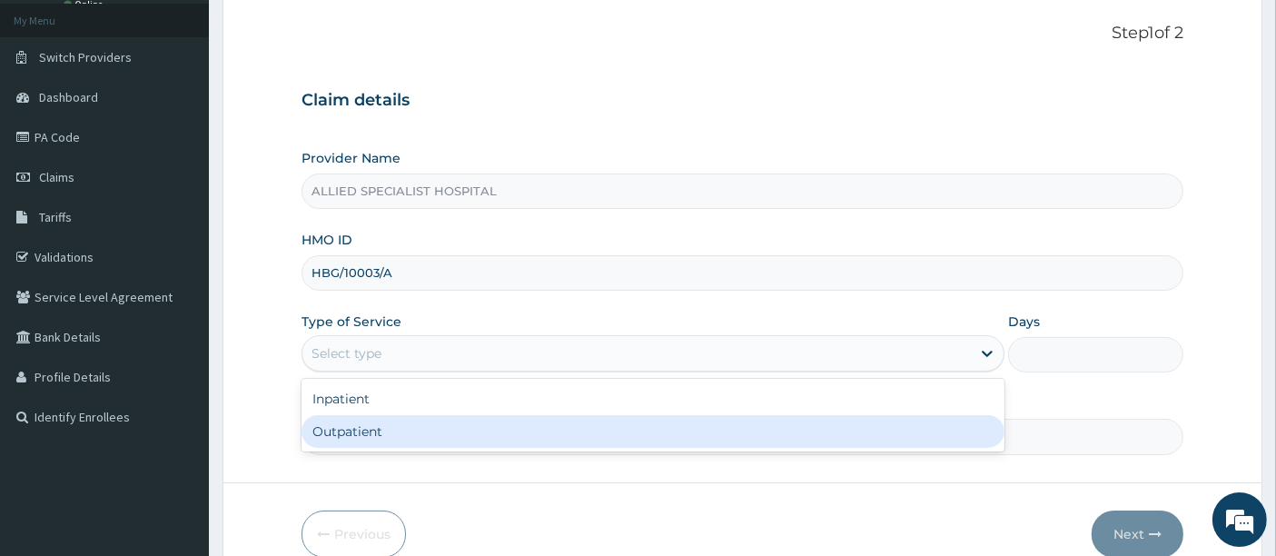
click at [493, 422] on div "Outpatient" at bounding box center [653, 431] width 703 height 33
type input "1"
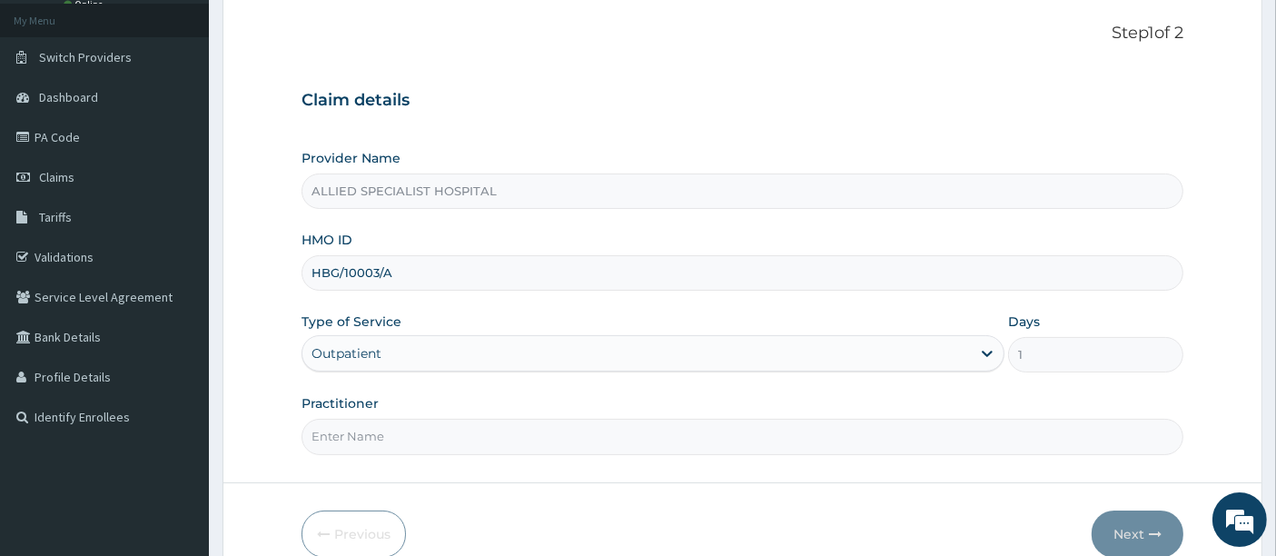
click at [744, 429] on input "Practitioner" at bounding box center [743, 436] width 883 height 35
type input "DR AISHA"
click at [1126, 515] on button "Next" at bounding box center [1138, 534] width 92 height 47
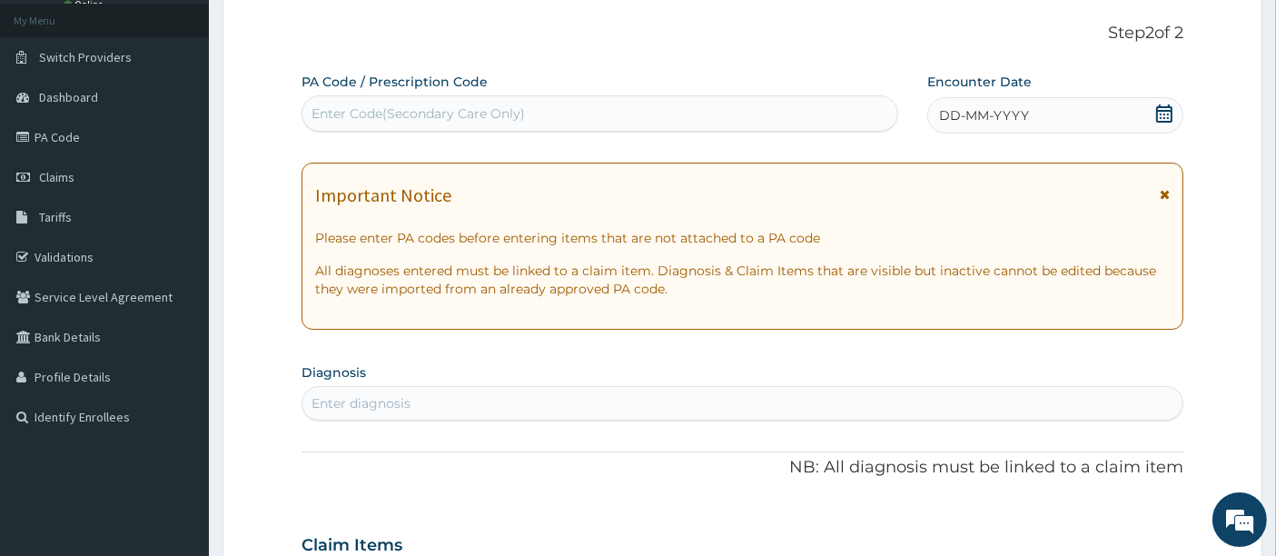
click at [464, 105] on div "Enter Code(Secondary Care Only)" at bounding box center [418, 113] width 213 height 18
paste input "PA/8A54F6"
type input "PA/8A54F6"
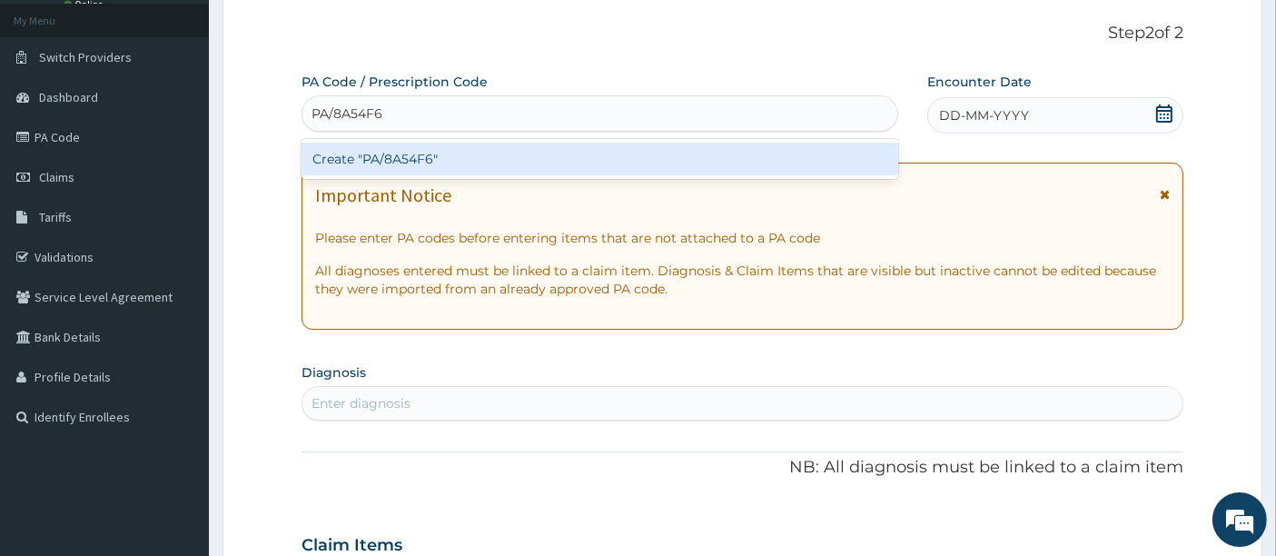
click at [462, 154] on div "Create "PA/8A54F6"" at bounding box center [601, 159] width 598 height 33
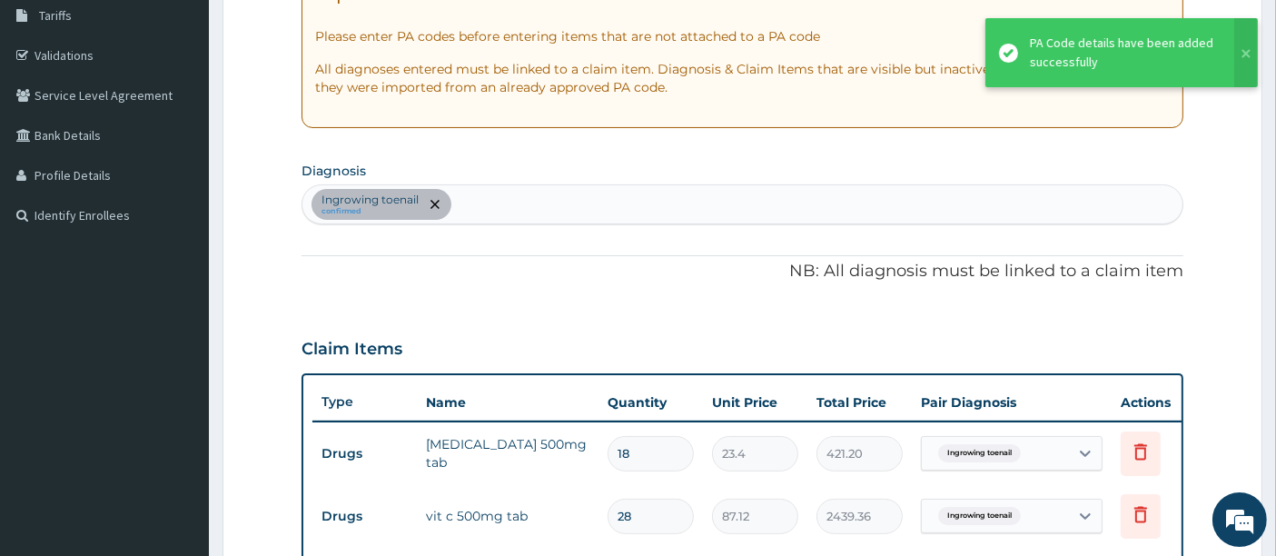
scroll to position [663, 0]
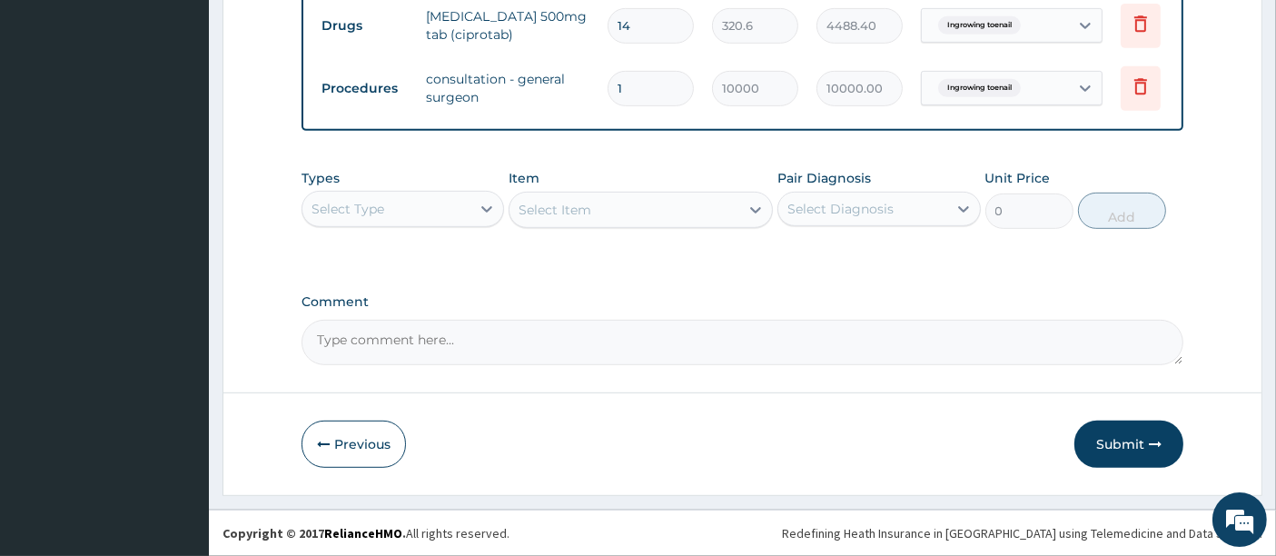
click at [1123, 432] on button "Submit" at bounding box center [1129, 444] width 109 height 47
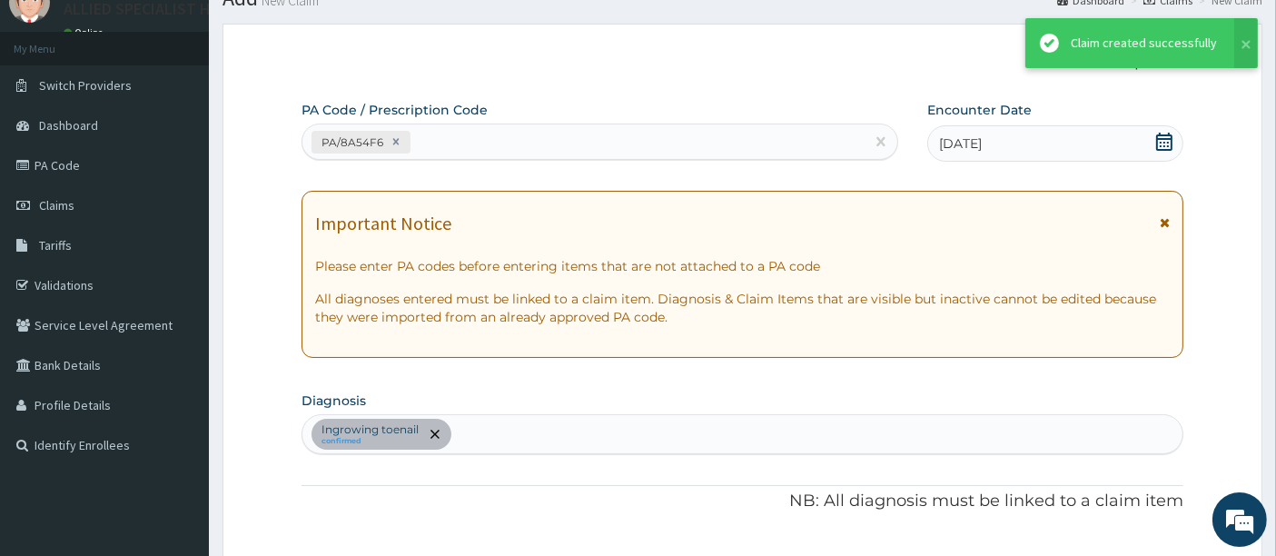
scroll to position [867, 0]
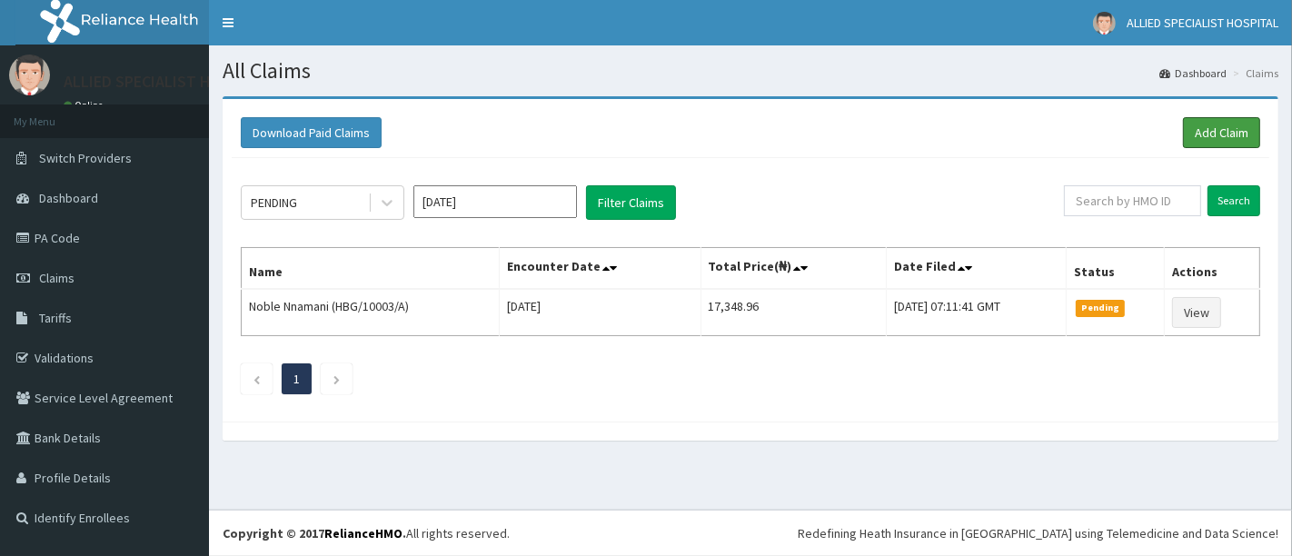
click at [1209, 134] on link "Add Claim" at bounding box center [1221, 132] width 77 height 31
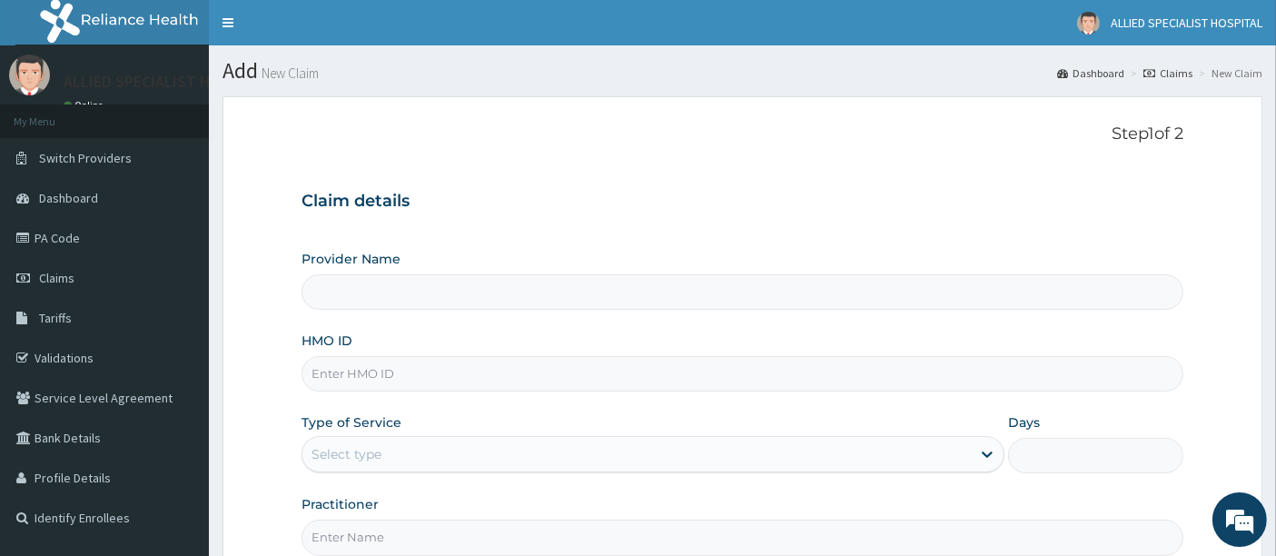
paste input "RSF/10015/A"
type input "ALLIED SPECIALIST HOSPITAL"
type input "RSF/10015/A"
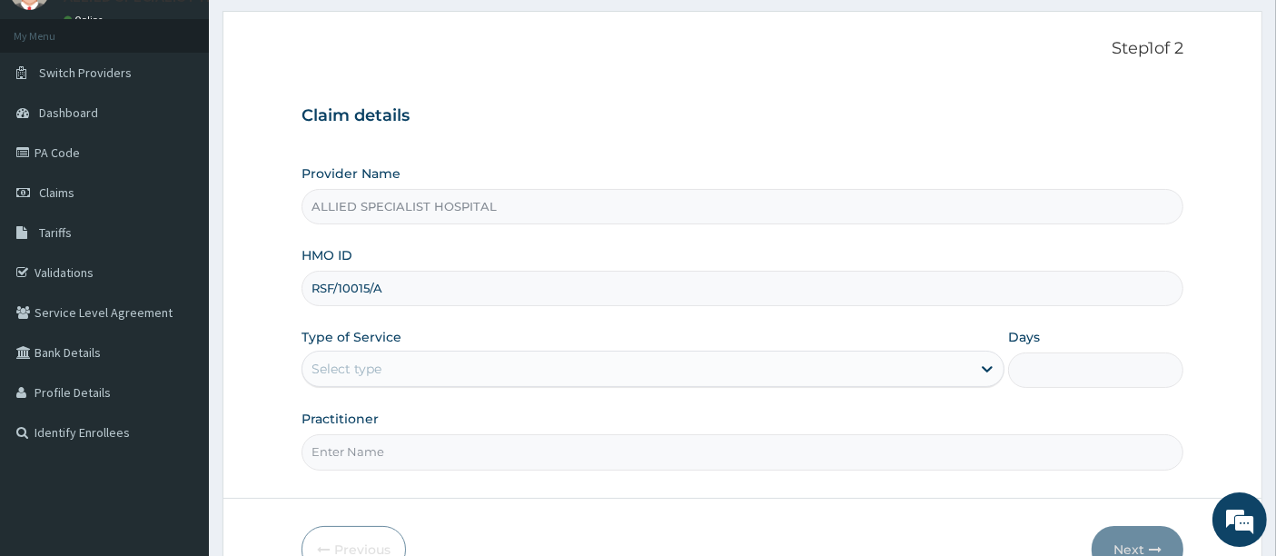
scroll to position [186, 0]
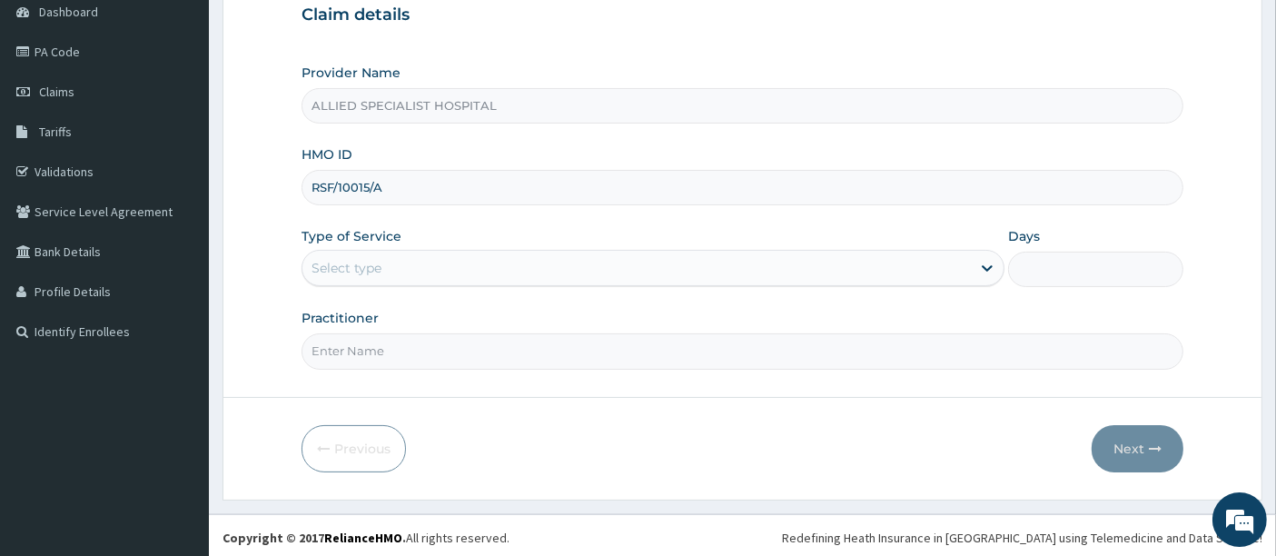
click at [505, 271] on div "Select type" at bounding box center [637, 267] width 669 height 29
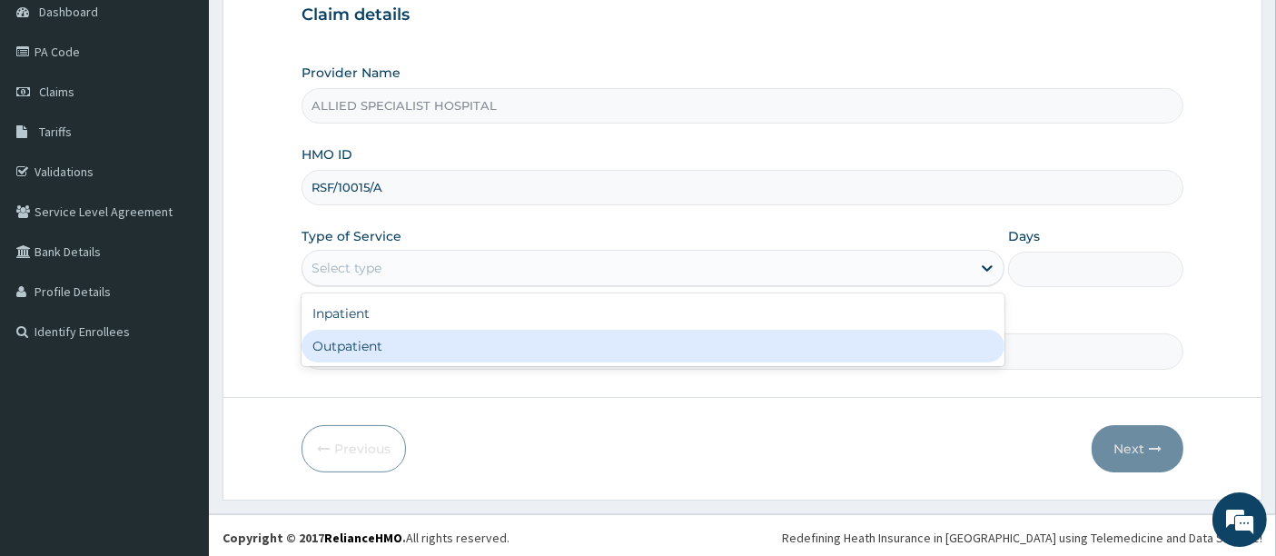
click at [451, 336] on div "Outpatient" at bounding box center [653, 346] width 703 height 33
type input "1"
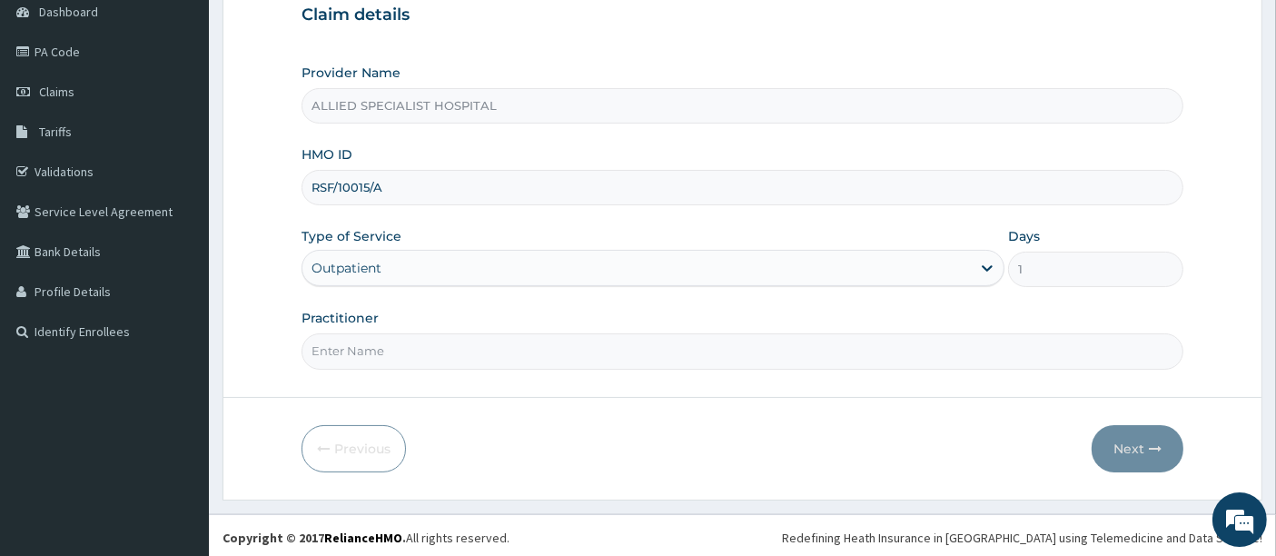
click at [444, 356] on input "Practitioner" at bounding box center [743, 350] width 883 height 35
type input "DR SAM"
click at [1148, 448] on button "Next" at bounding box center [1138, 448] width 92 height 47
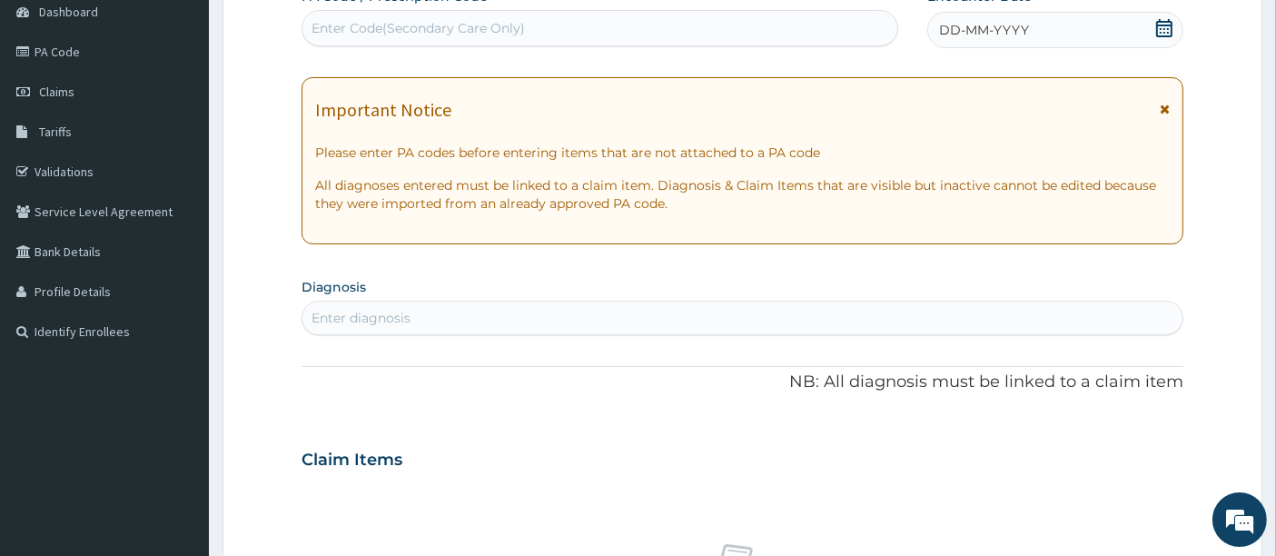
click at [545, 33] on div "Enter Code(Secondary Care Only)" at bounding box center [601, 28] width 596 height 29
paste input "PA/6B5752"
type input "PA/6B5752"
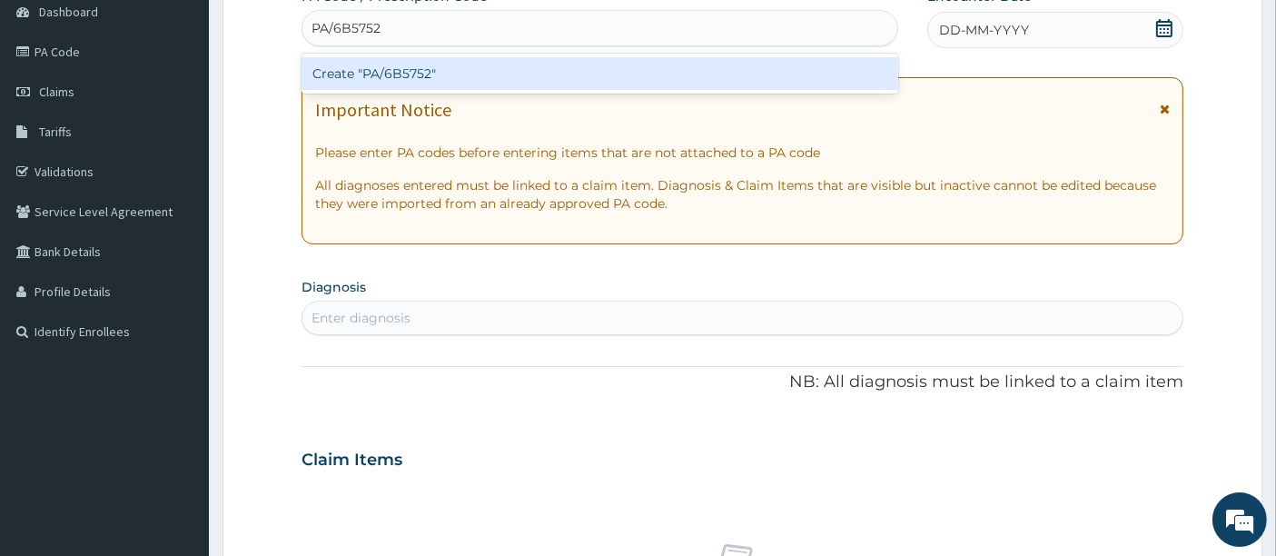
click at [524, 61] on div "Create "PA/6B5752"" at bounding box center [601, 73] width 598 height 33
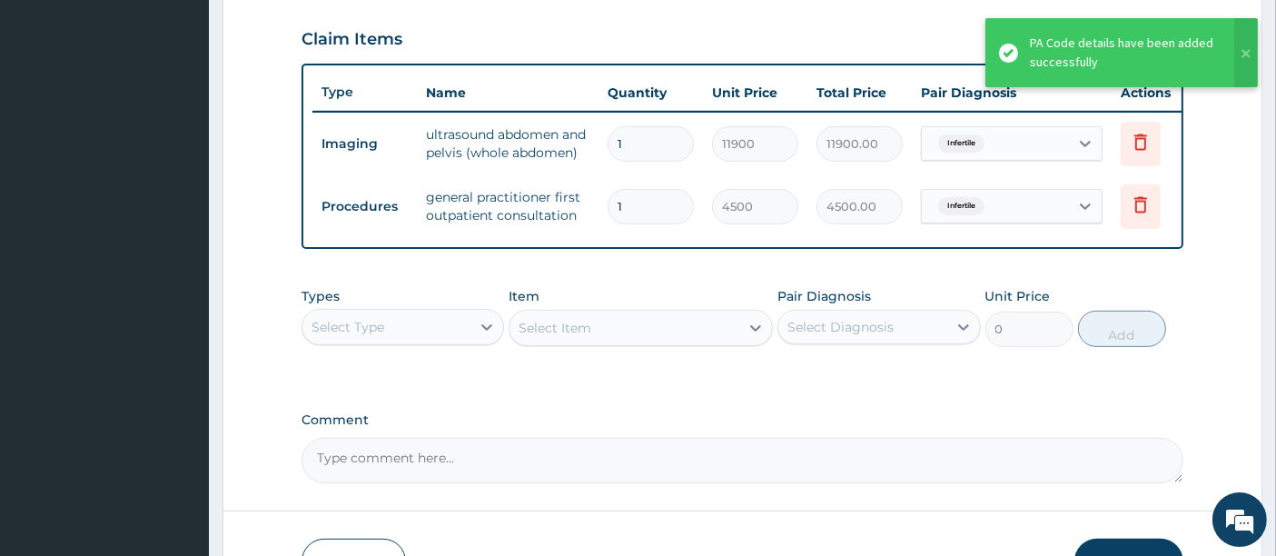
scroll to position [639, 0]
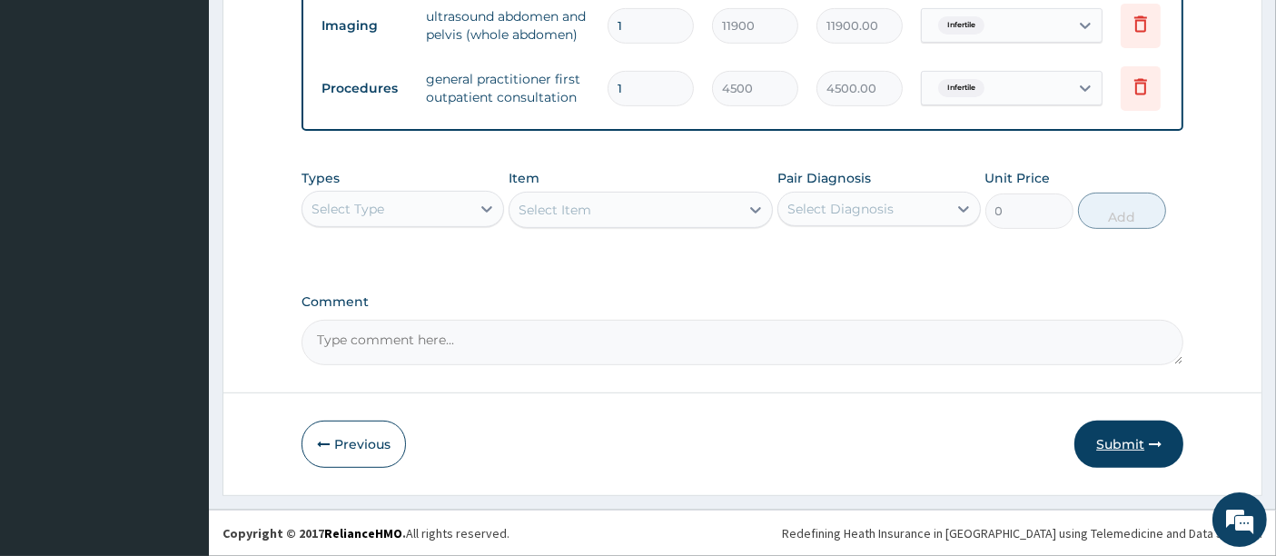
click at [1129, 442] on button "Submit" at bounding box center [1129, 444] width 109 height 47
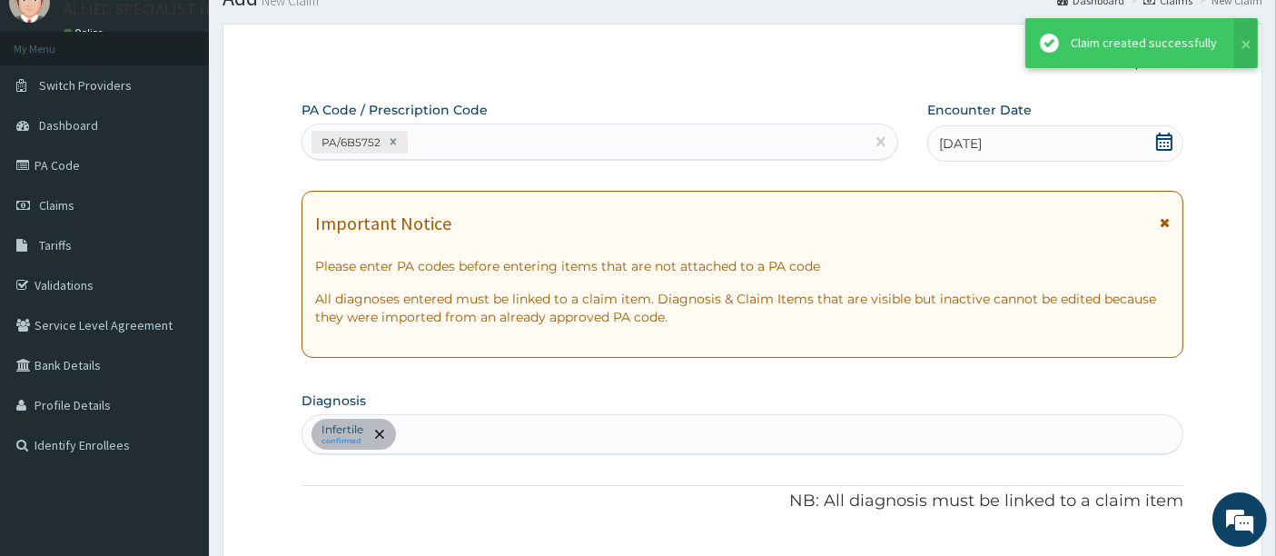
scroll to position [739, 0]
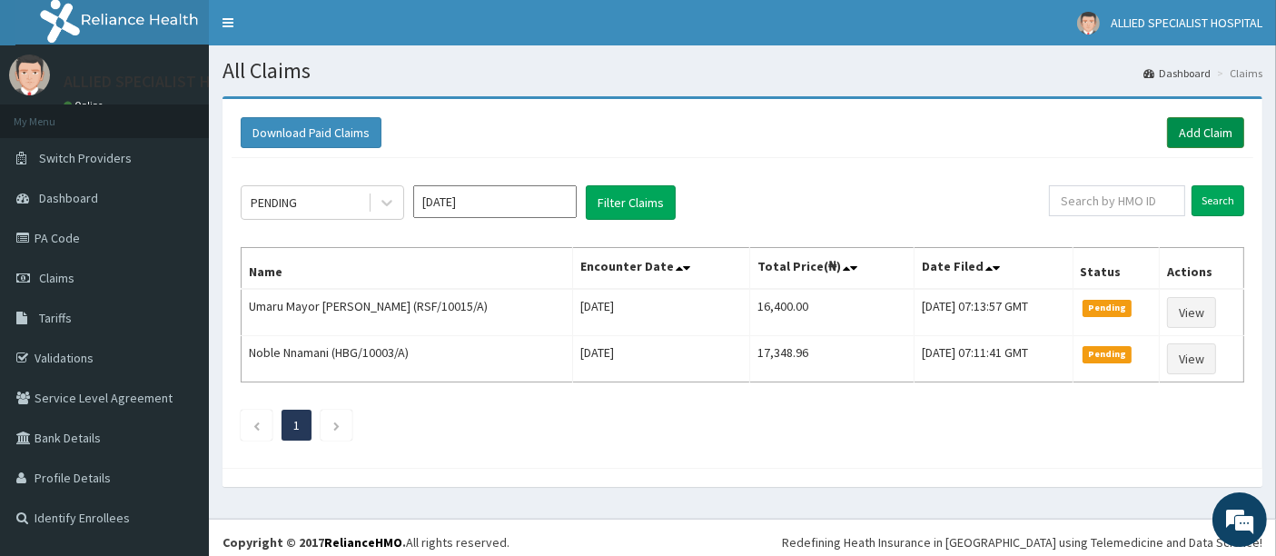
click at [1183, 129] on link "Add Claim" at bounding box center [1205, 132] width 77 height 31
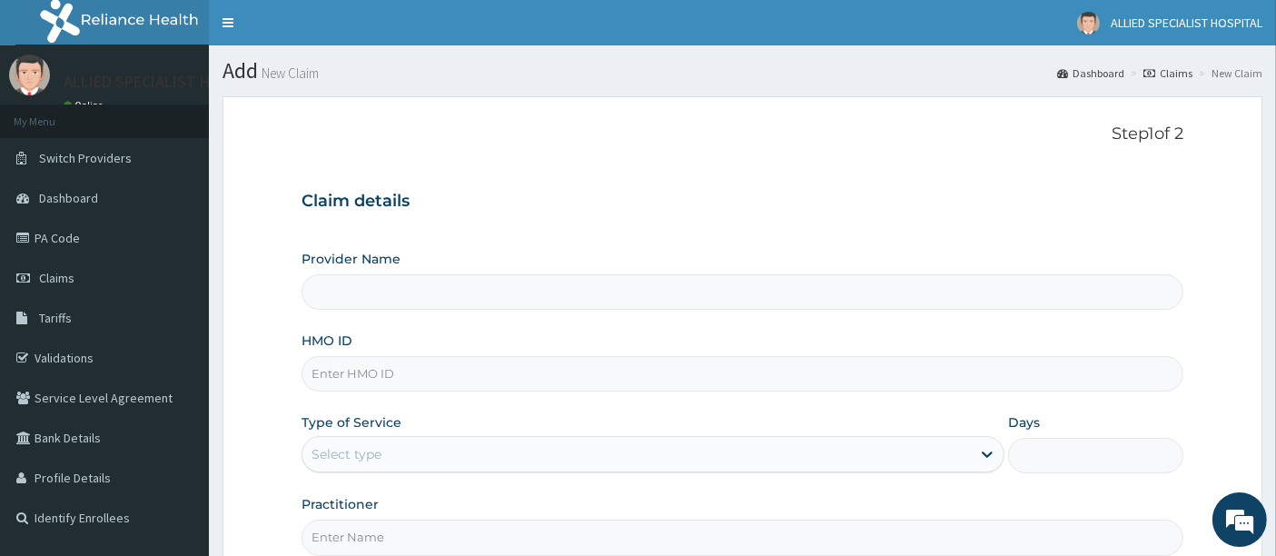
click at [517, 362] on input "HMO ID" at bounding box center [743, 373] width 883 height 35
type input "ALLIED SPECIALIST HOSPITAL"
paste input "VIO/10097/A"
click at [342, 375] on input "VIO/10097/A" at bounding box center [743, 373] width 883 height 35
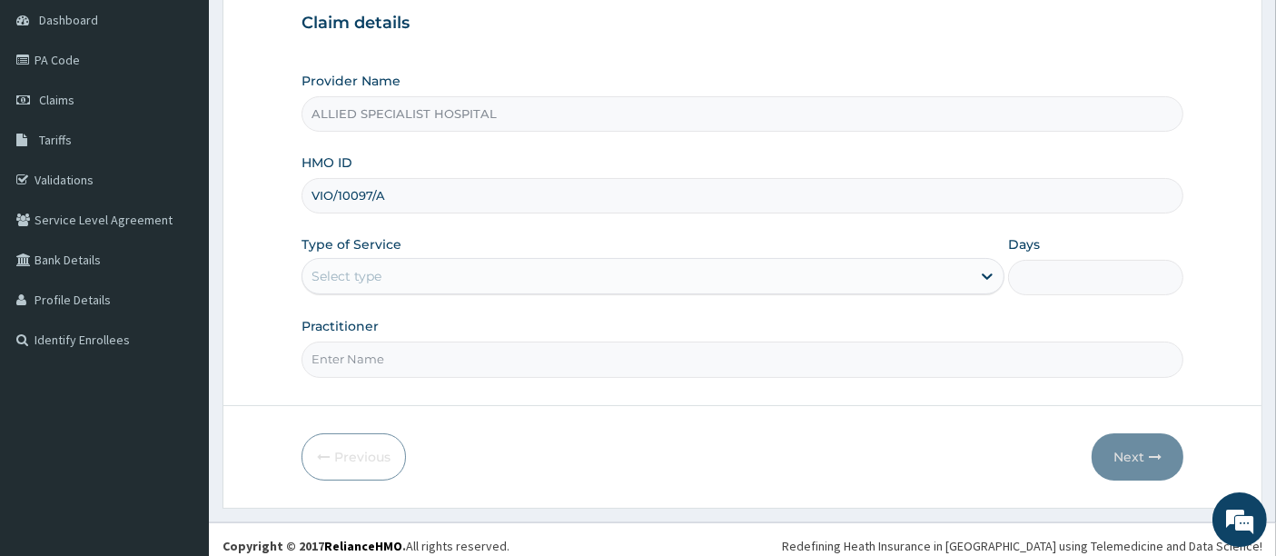
scroll to position [186, 0]
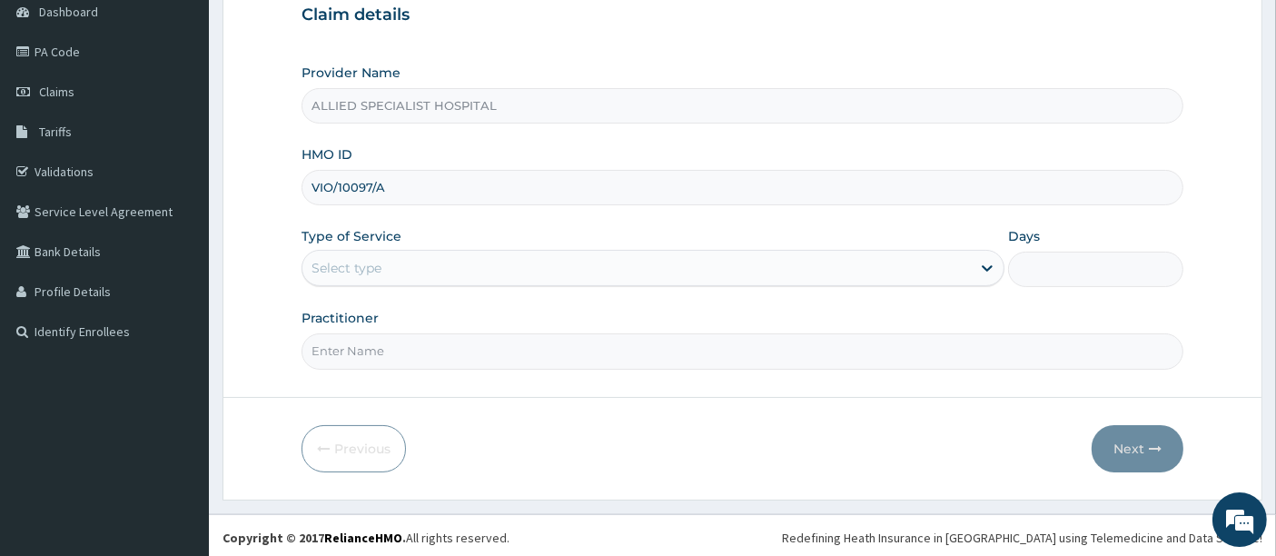
type input "VIO/10097/A"
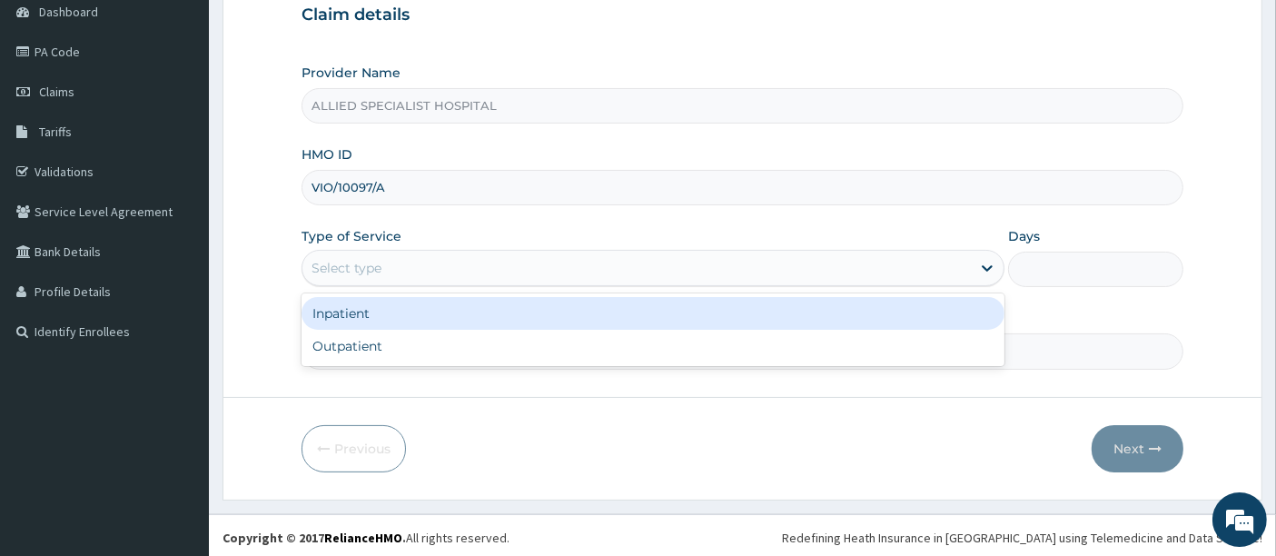
click at [471, 255] on div "Select type" at bounding box center [637, 267] width 669 height 29
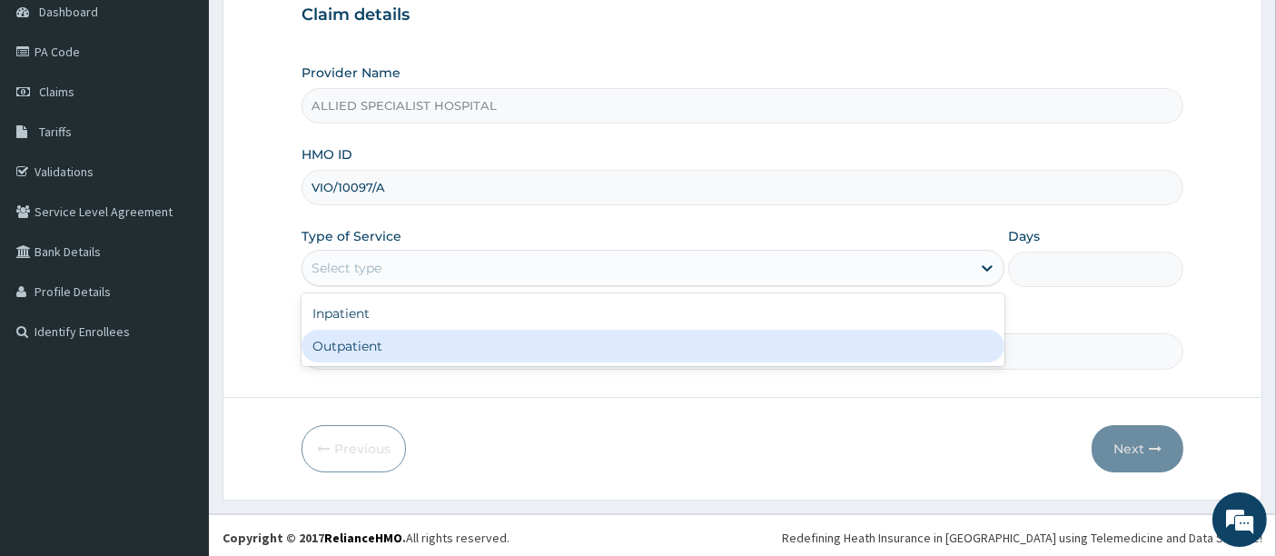
click at [455, 340] on div "Outpatient" at bounding box center [653, 346] width 703 height 33
type input "1"
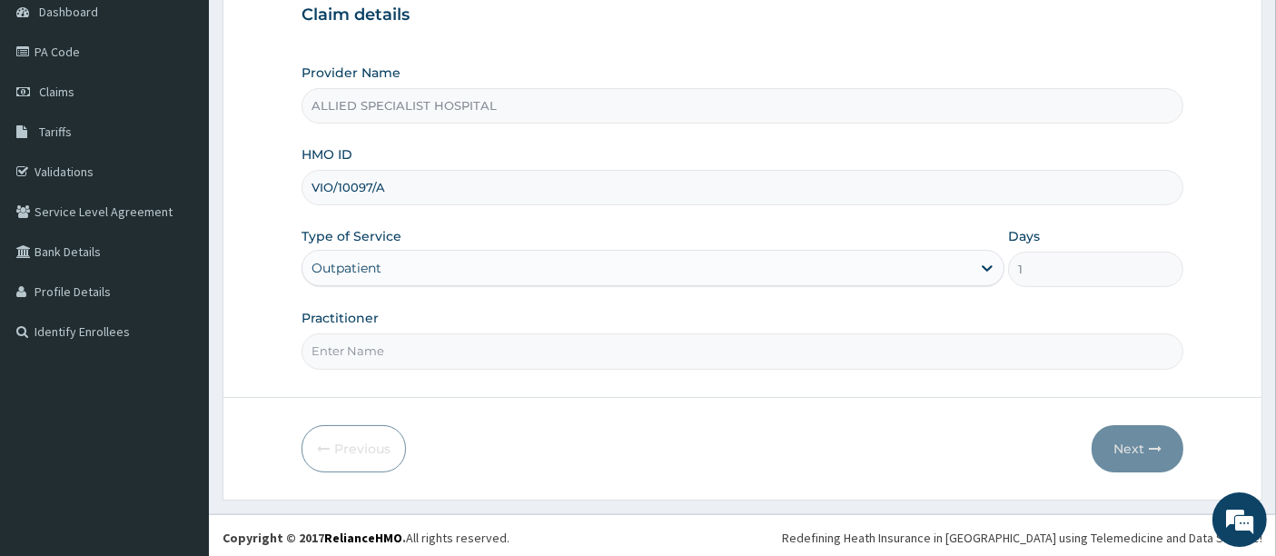
click at [930, 352] on input "Practitioner" at bounding box center [743, 350] width 883 height 35
type input "DR SAM"
click at [1149, 470] on form "Step 1 of 2 Claim details Provider Name ALLIED SPECIALIST HOSPITAL HMO ID VIO/1…" at bounding box center [743, 205] width 1040 height 590
click at [1139, 453] on button "Next" at bounding box center [1138, 448] width 92 height 47
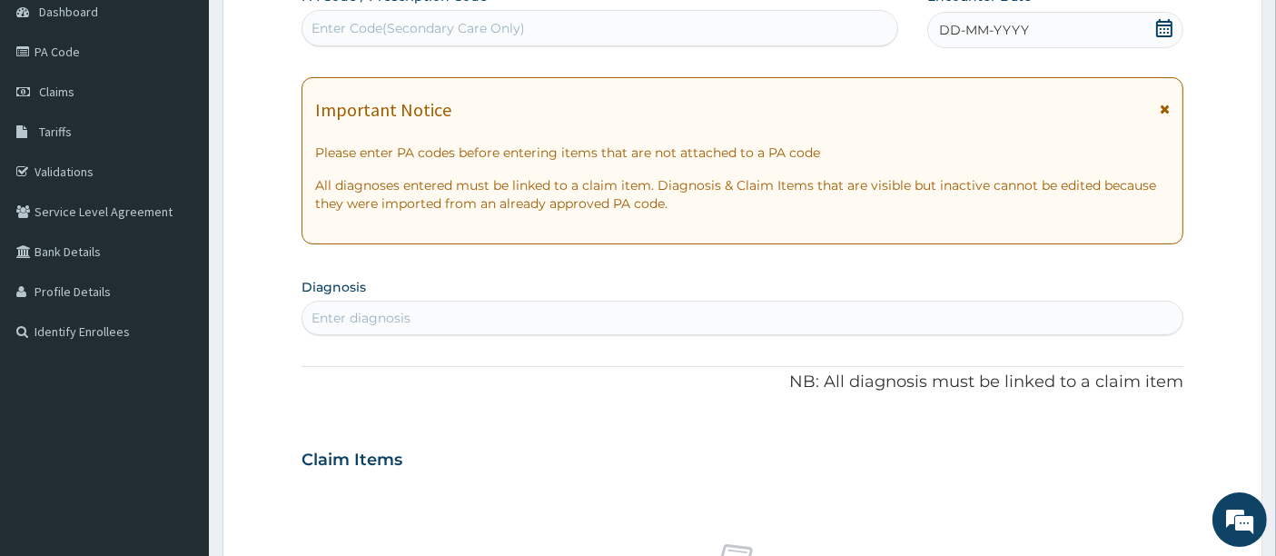
click at [542, 36] on div "Enter Code(Secondary Care Only)" at bounding box center [601, 28] width 596 height 29
paste input "PA/8082DA"
type input "PA/8082DA"
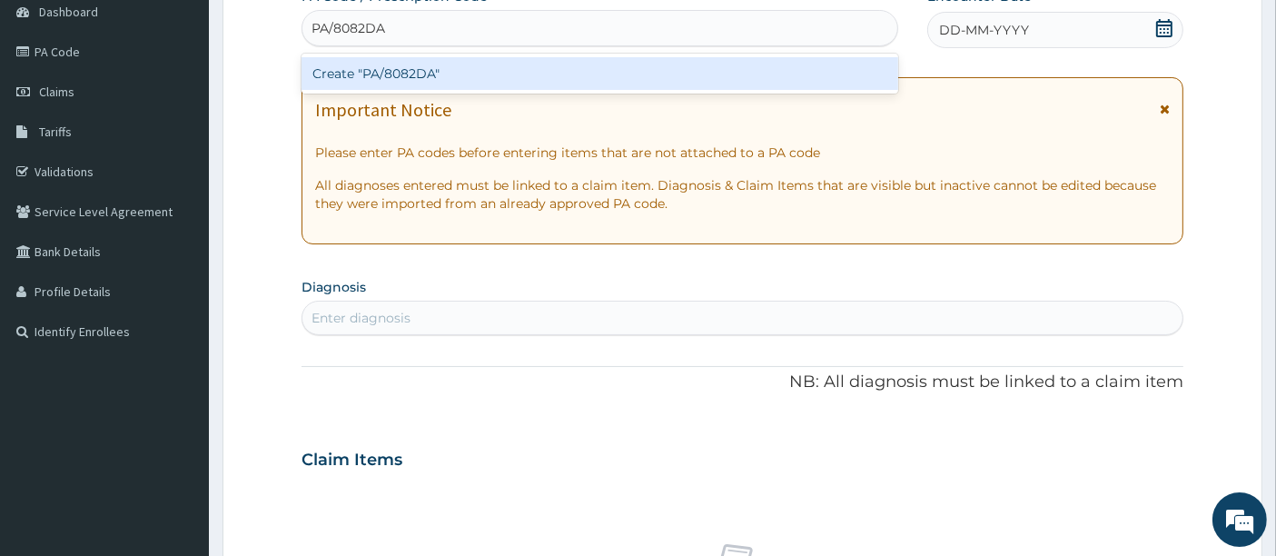
click at [487, 79] on div "Create "PA/8082DA"" at bounding box center [601, 73] width 598 height 33
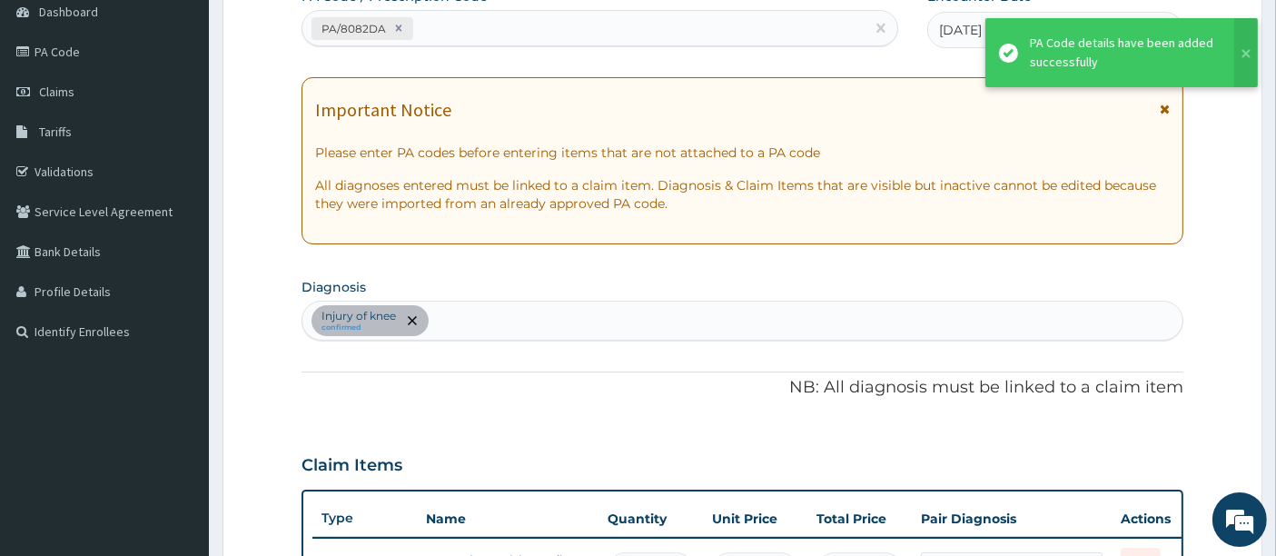
scroll to position [538, 0]
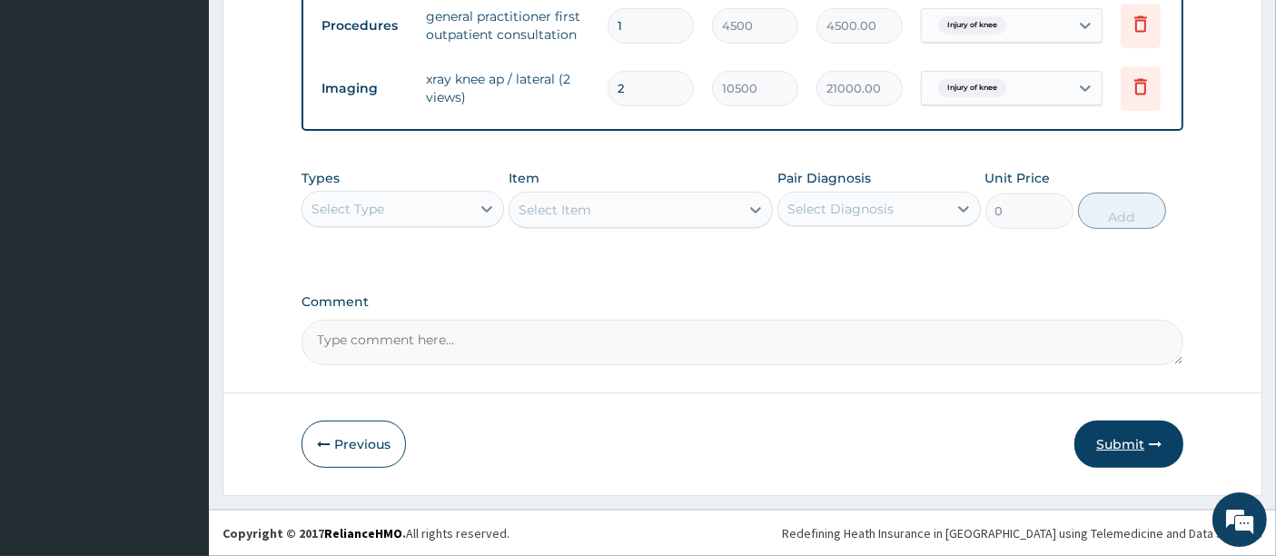
click at [1150, 435] on button "Submit" at bounding box center [1129, 444] width 109 height 47
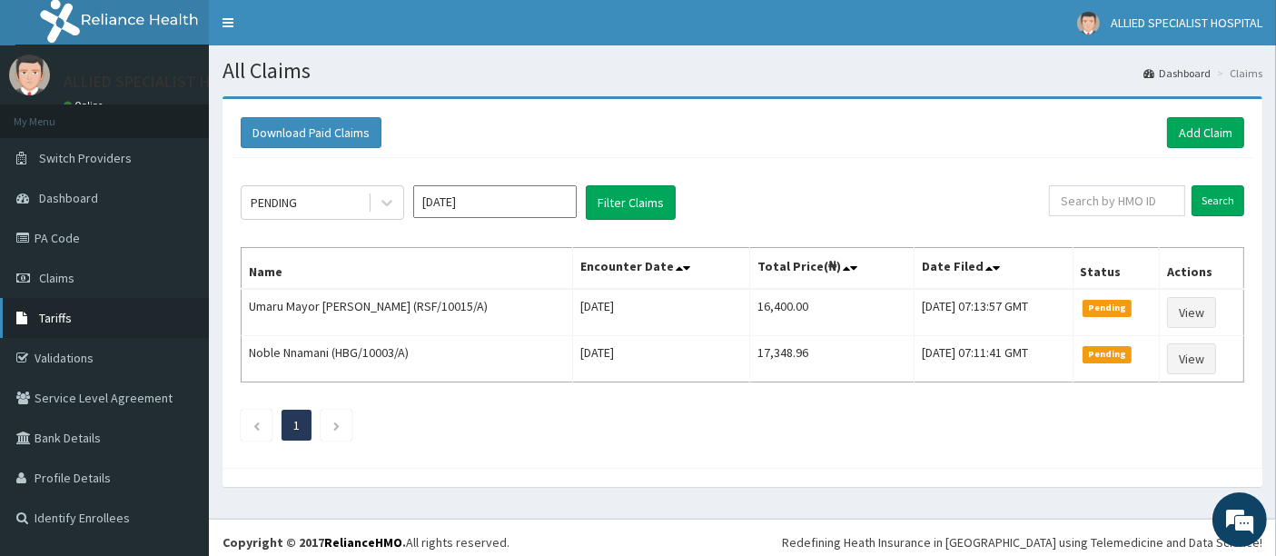
click at [93, 318] on link "Tariffs" at bounding box center [104, 318] width 209 height 40
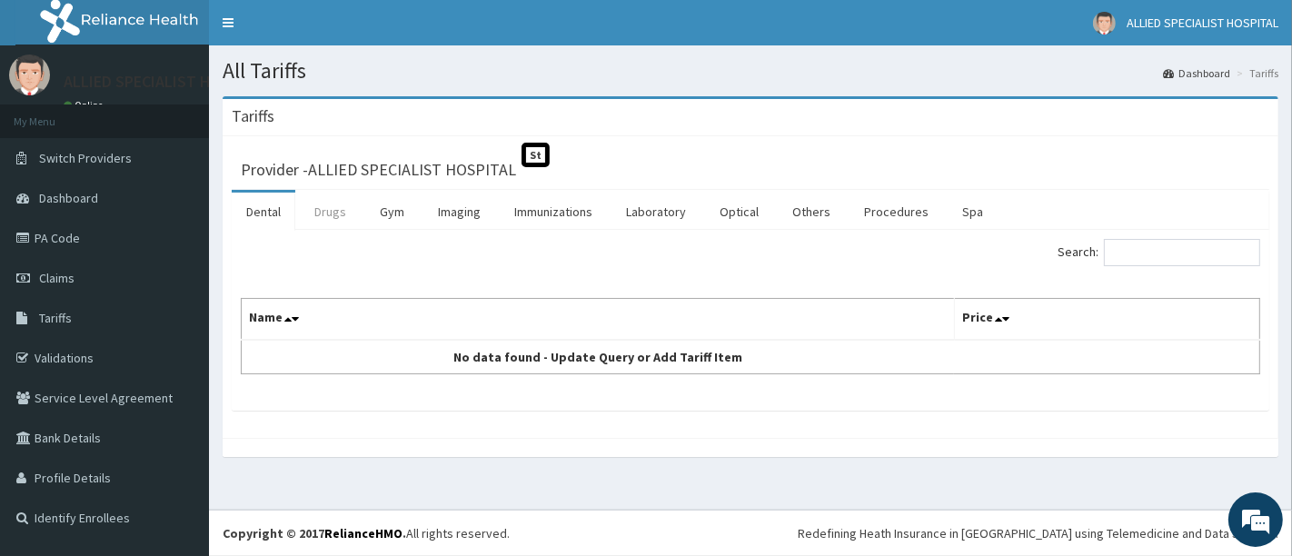
click at [304, 206] on link "Drugs" at bounding box center [330, 212] width 61 height 38
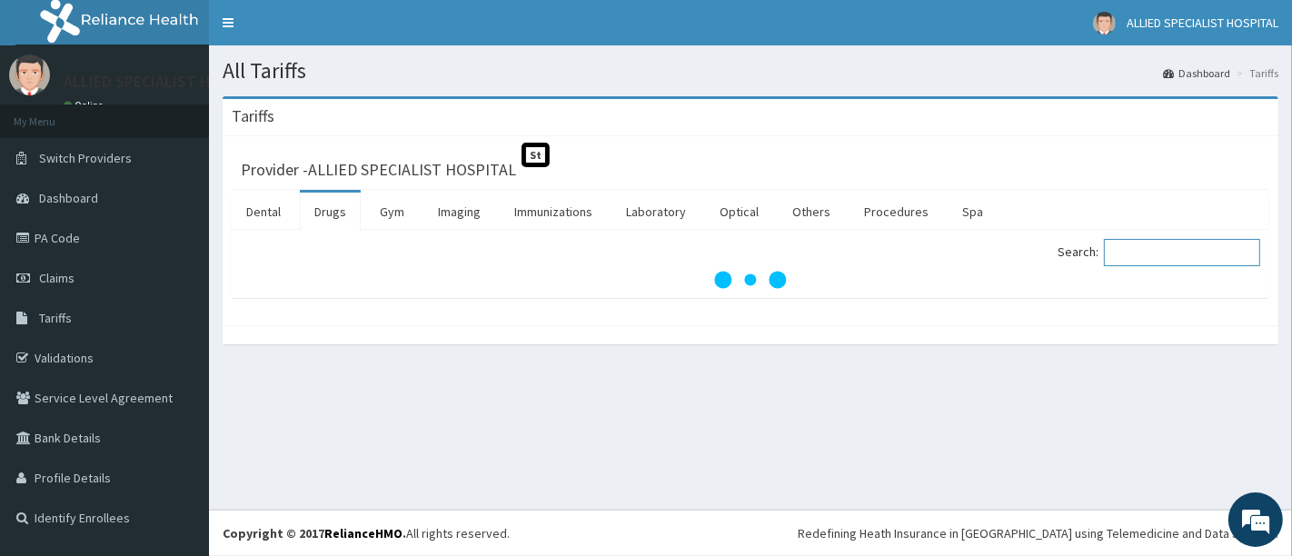
click at [1149, 252] on input "Search:" at bounding box center [1182, 252] width 156 height 27
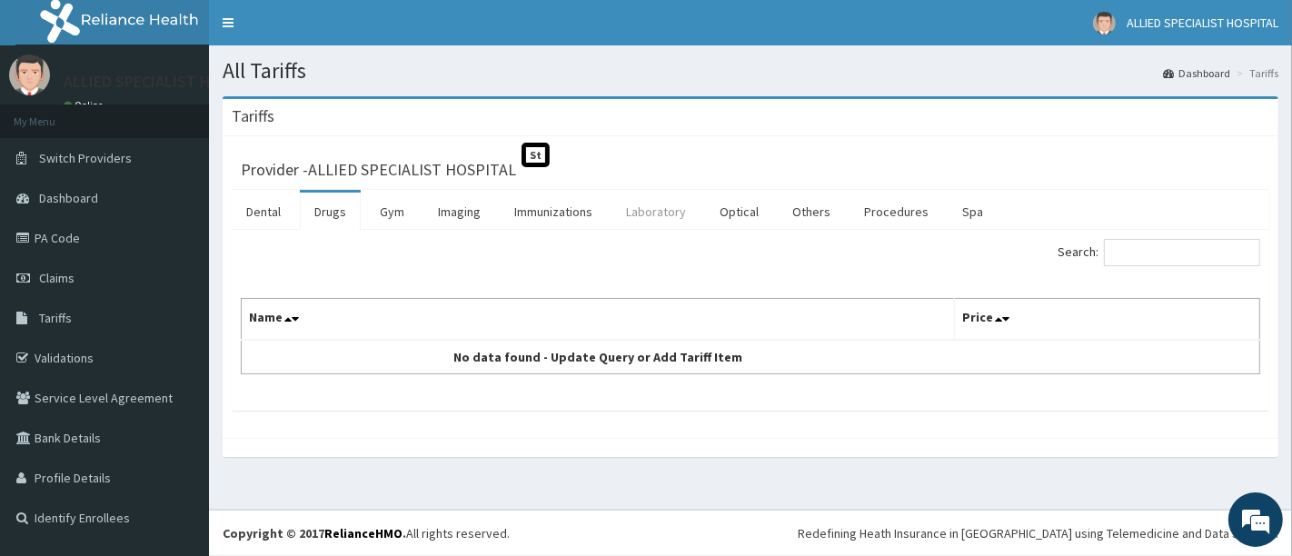
click at [640, 216] on link "Laboratory" at bounding box center [655, 212] width 89 height 38
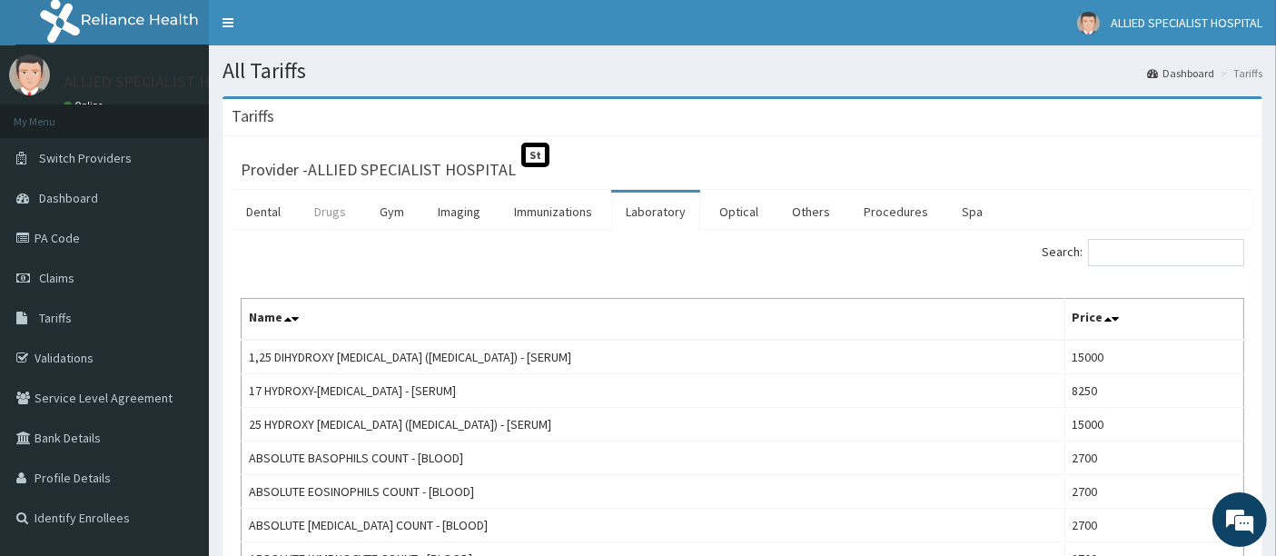
click at [329, 210] on link "Drugs" at bounding box center [330, 212] width 61 height 38
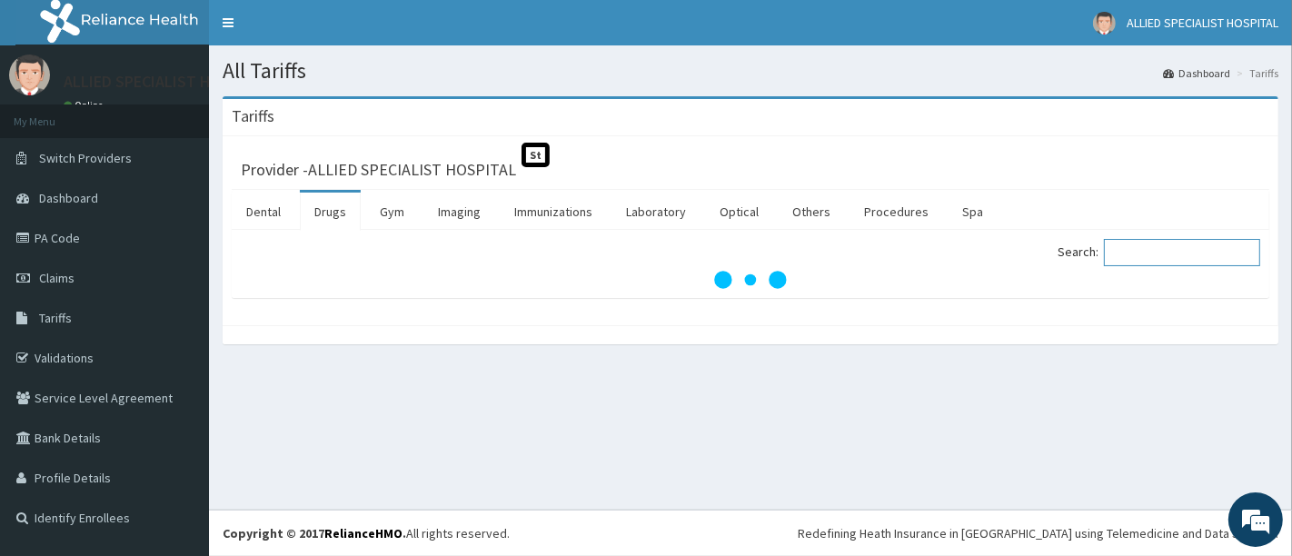
click at [1173, 255] on input "Search:" at bounding box center [1182, 252] width 156 height 27
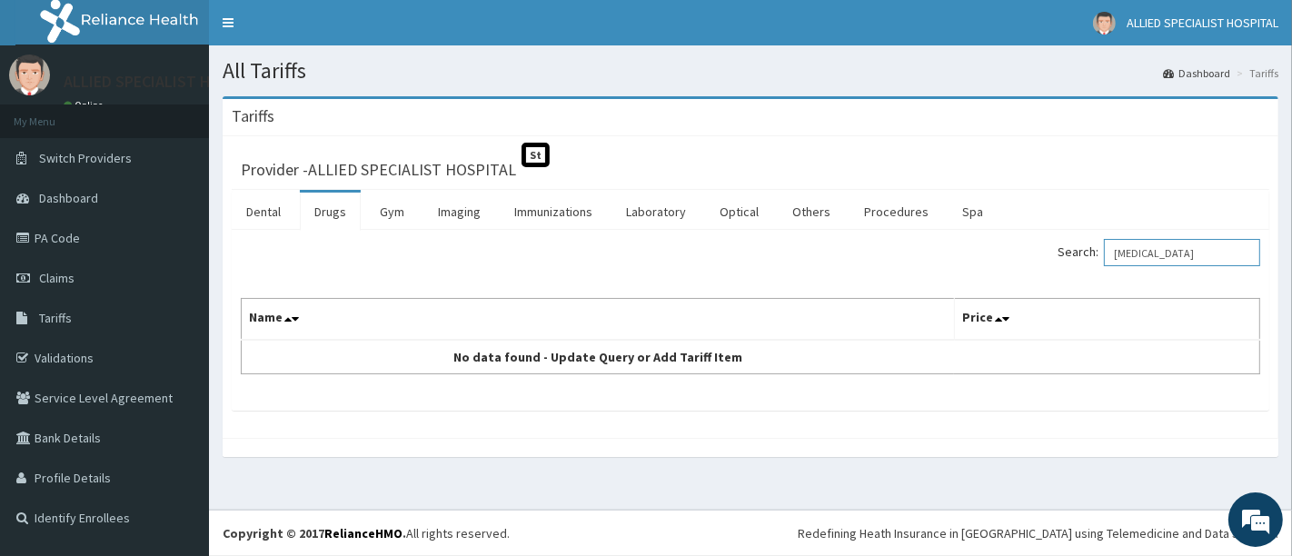
type input "[MEDICAL_DATA]"
